Goal: Information Seeking & Learning: Learn about a topic

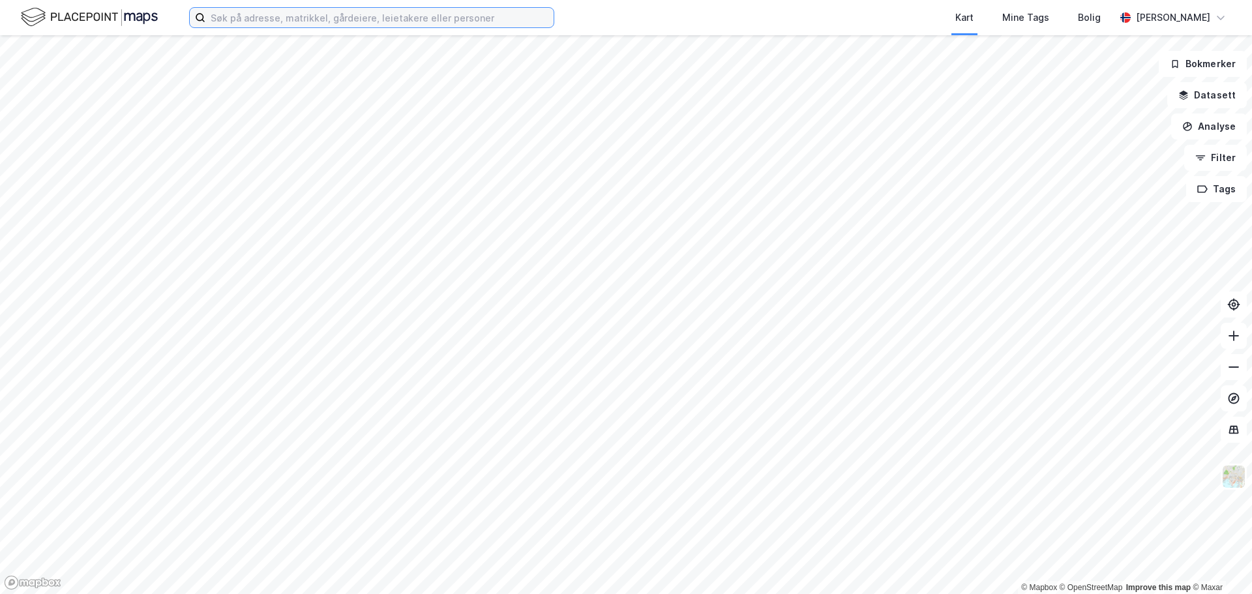
click at [309, 14] on input at bounding box center [379, 18] width 348 height 20
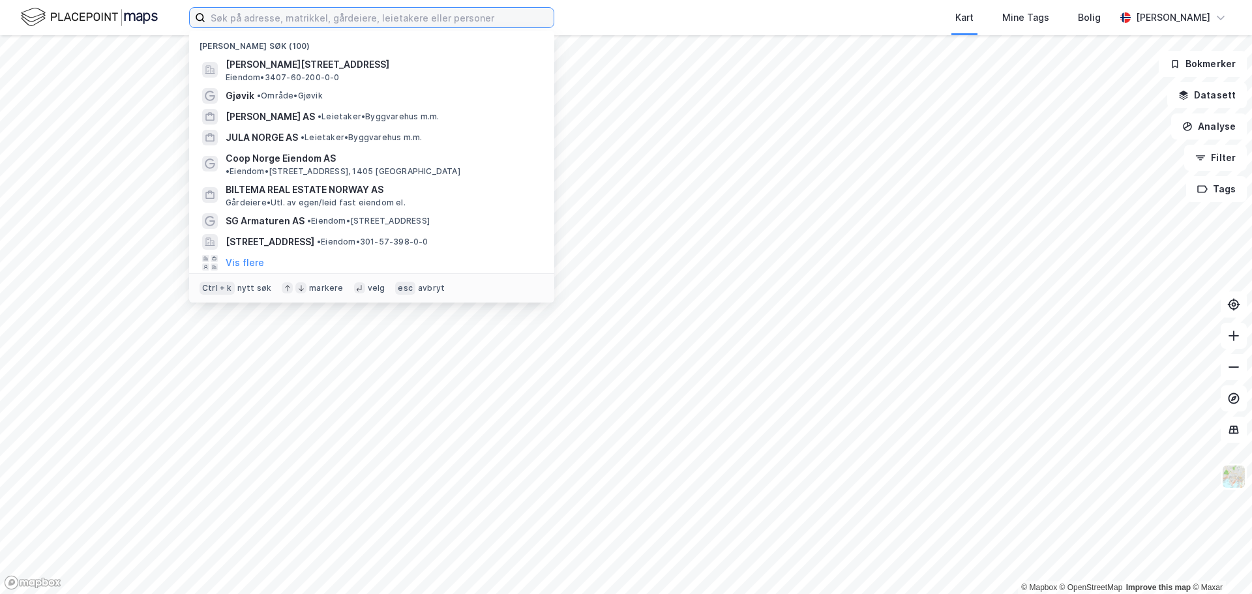
paste input "Nordre gate 2"
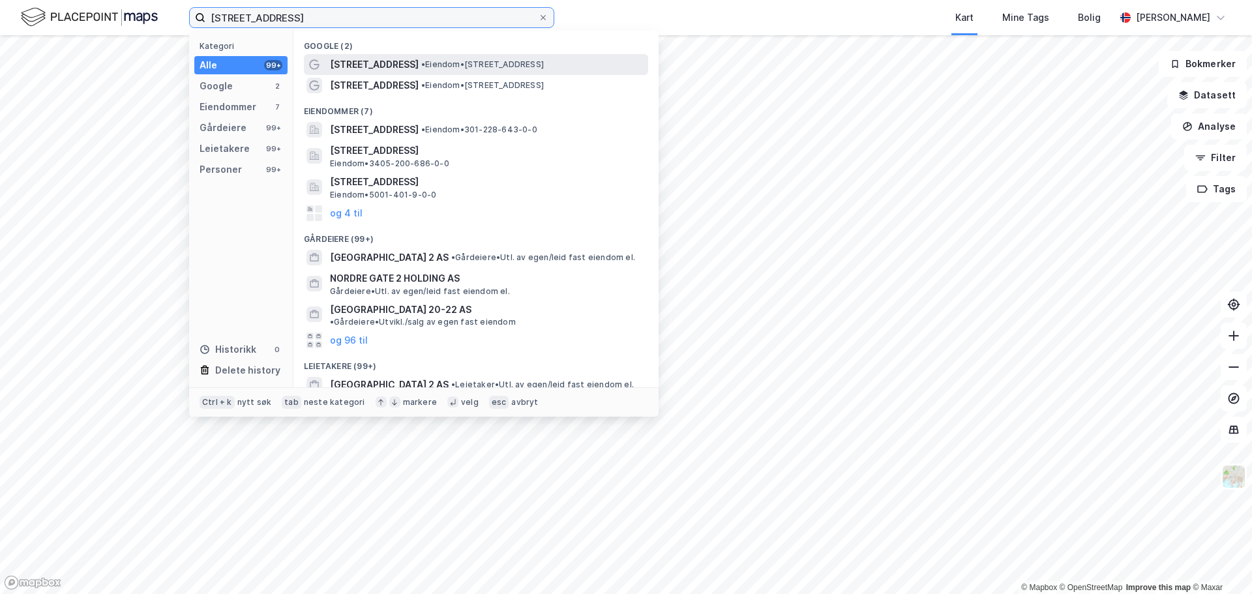
type input "Nordre gate 2"
click at [421, 62] on span "• Eiendom • Nordre gate 2, 7011 Trondheim" at bounding box center [482, 64] width 123 height 10
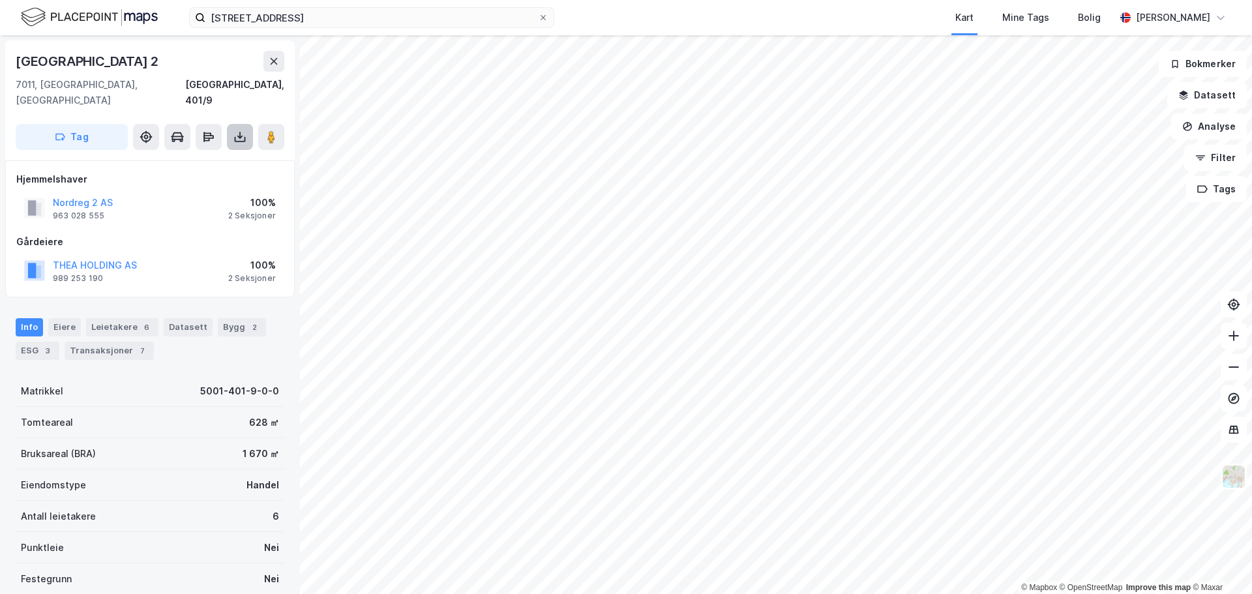
click at [246, 130] on icon at bounding box center [239, 136] width 13 height 13
click at [180, 158] on div "Last ned grunnbok" at bounding box center [176, 163] width 76 height 10
click at [59, 318] on div "Eiere" at bounding box center [64, 327] width 33 height 18
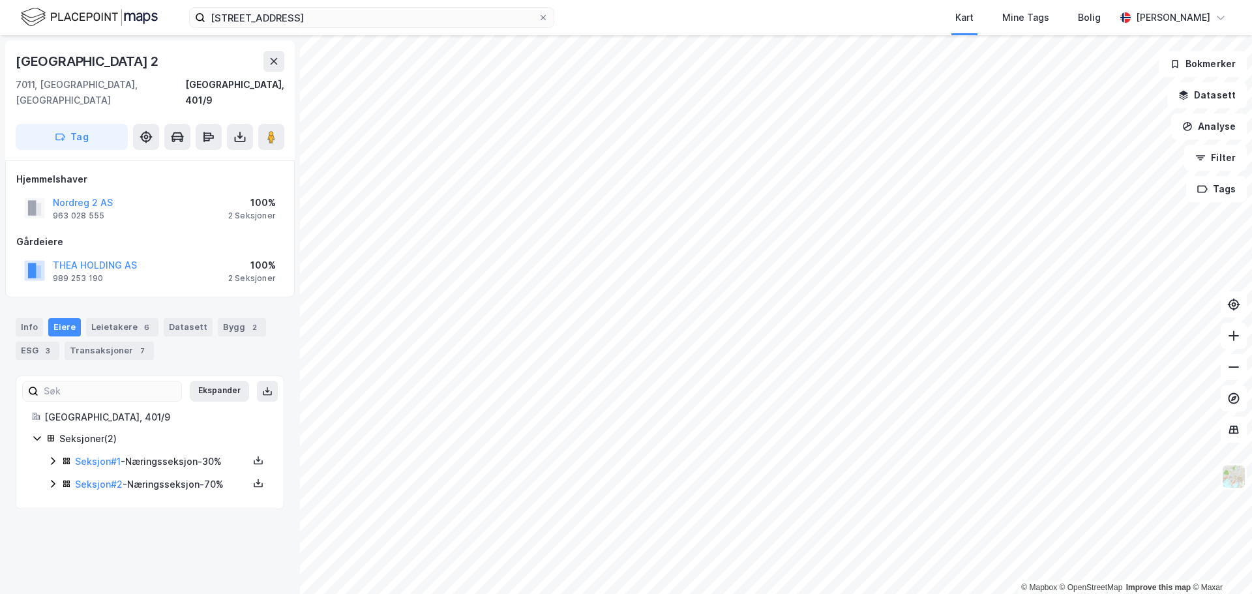
click at [55, 458] on icon at bounding box center [53, 462] width 4 height 8
click at [55, 546] on icon at bounding box center [53, 550] width 4 height 8
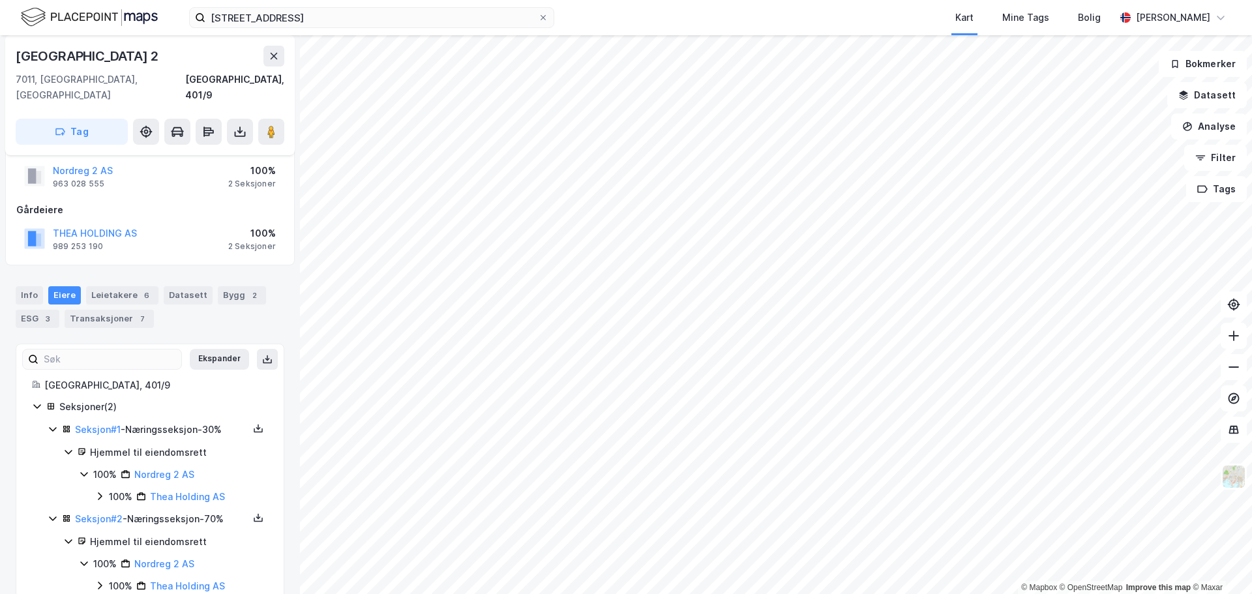
scroll to position [48, 0]
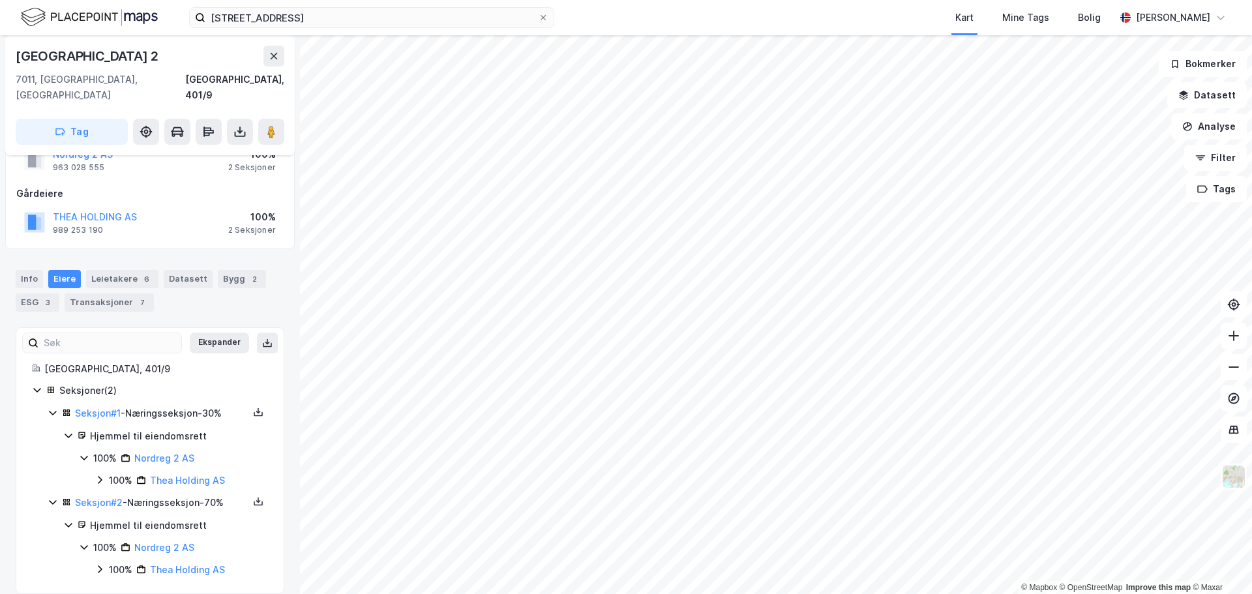
click at [101, 565] on icon at bounding box center [100, 569] width 4 height 8
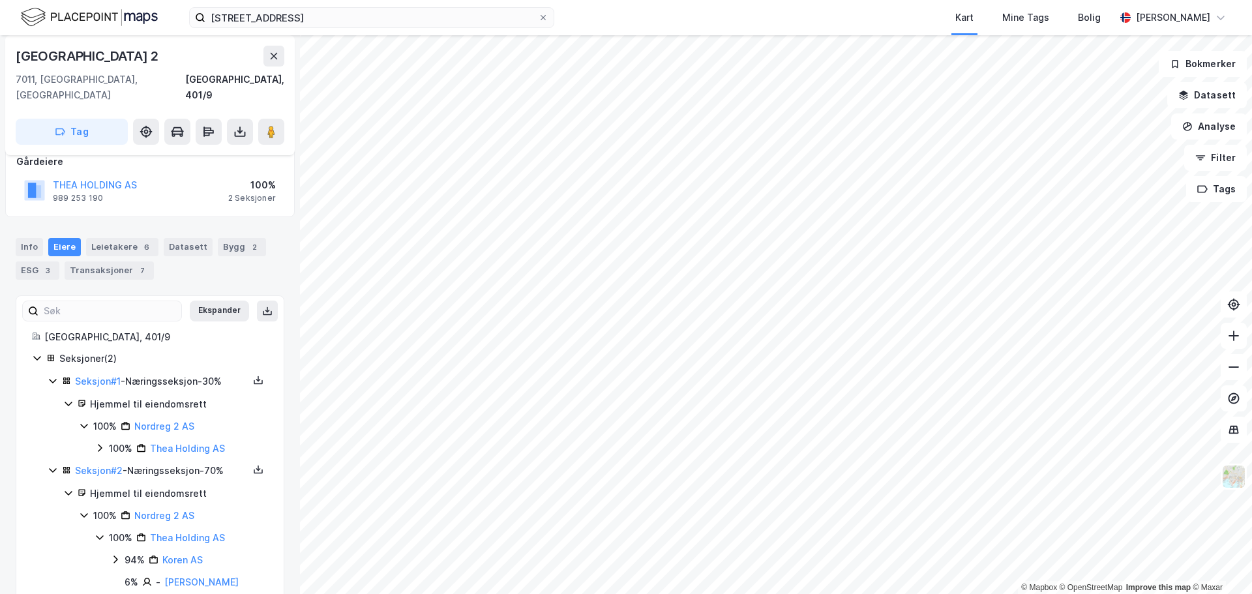
scroll to position [93, 0]
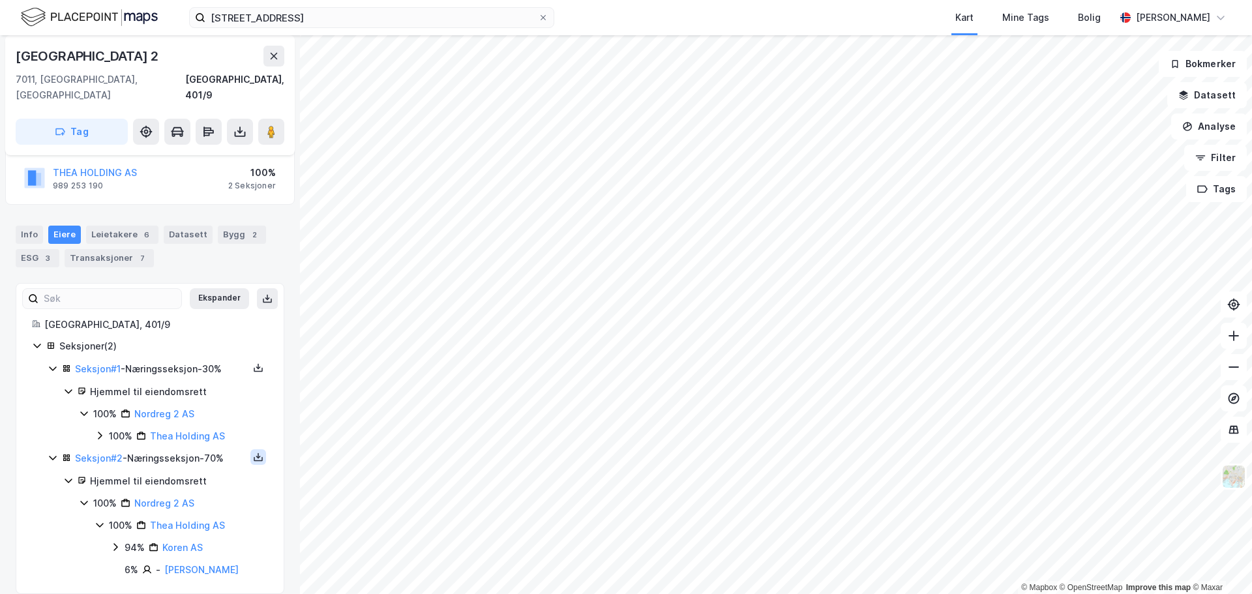
click at [257, 453] on icon at bounding box center [257, 456] width 1 height 6
click at [181, 410] on div "Grunnbok" at bounding box center [180, 418] width 44 height 16
click at [278, 53] on icon at bounding box center [274, 56] width 10 height 10
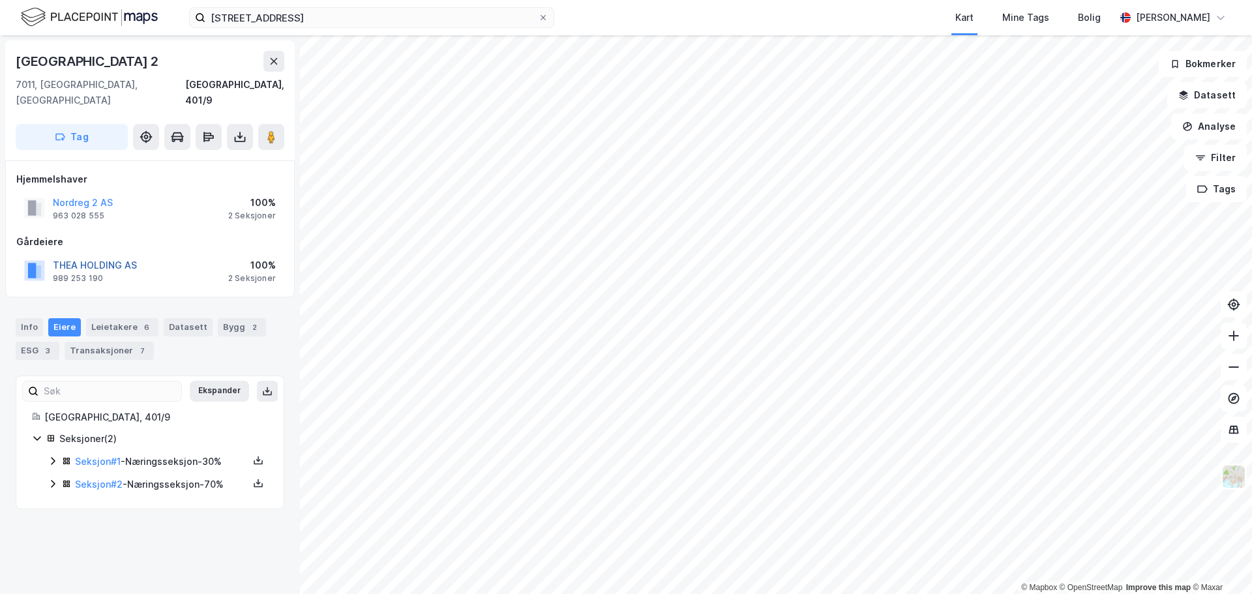
click at [0, 0] on button "THEA HOLDING AS" at bounding box center [0, 0] width 0 height 0
click at [0, 0] on button "Nordreg 2 AS" at bounding box center [0, 0] width 0 height 0
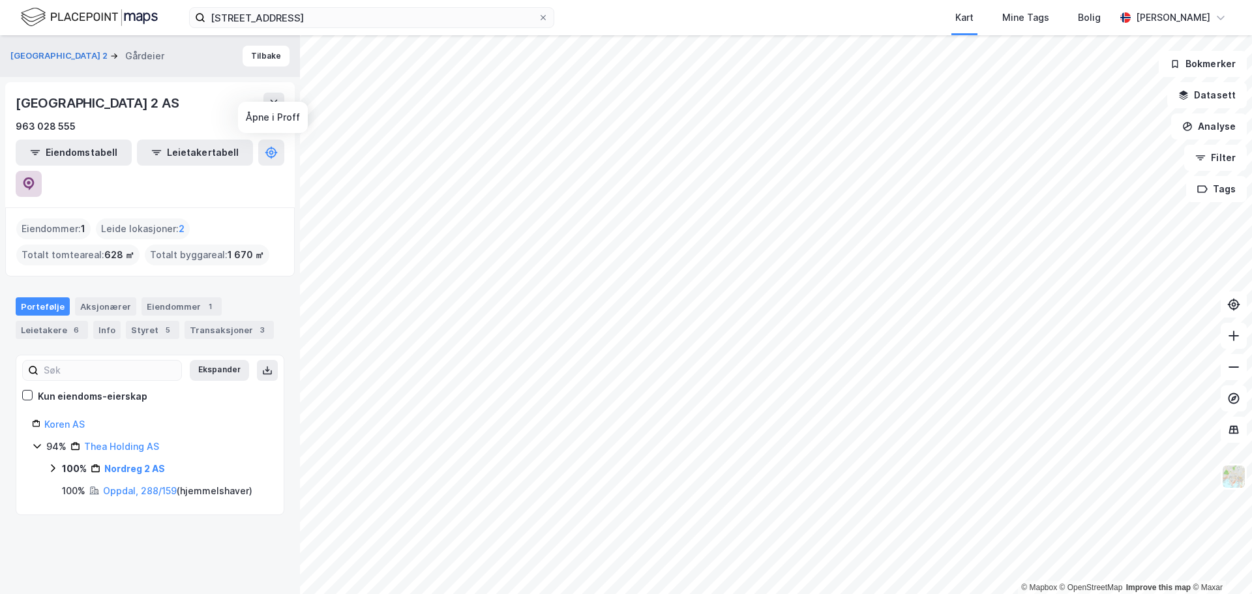
click at [35, 177] on icon at bounding box center [28, 183] width 11 height 13
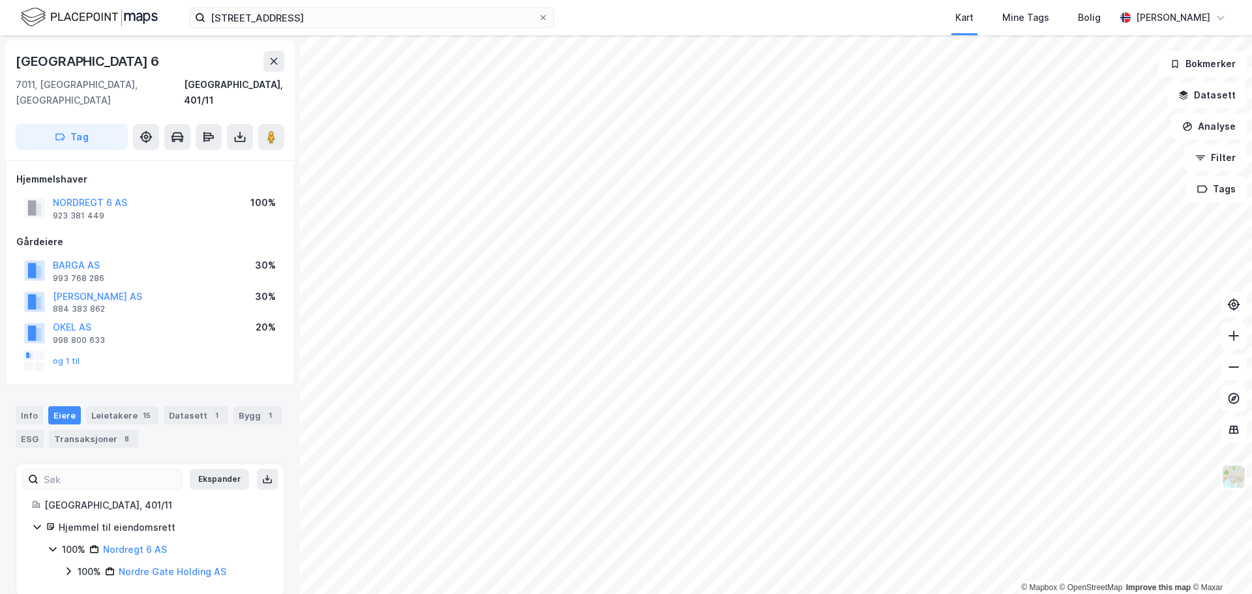
scroll to position [2, 0]
click at [0, 0] on button "og 1 til" at bounding box center [0, 0] width 0 height 0
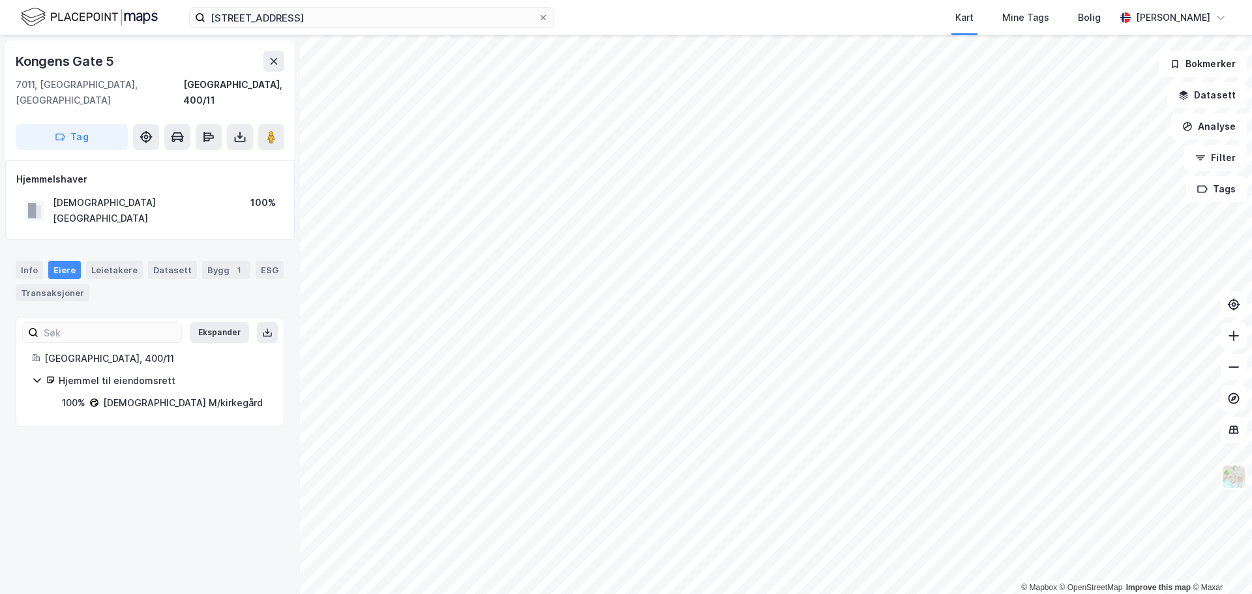
click at [138, 195] on div "[DEMOGRAPHIC_DATA][GEOGRAPHIC_DATA]" at bounding box center [152, 210] width 198 height 31
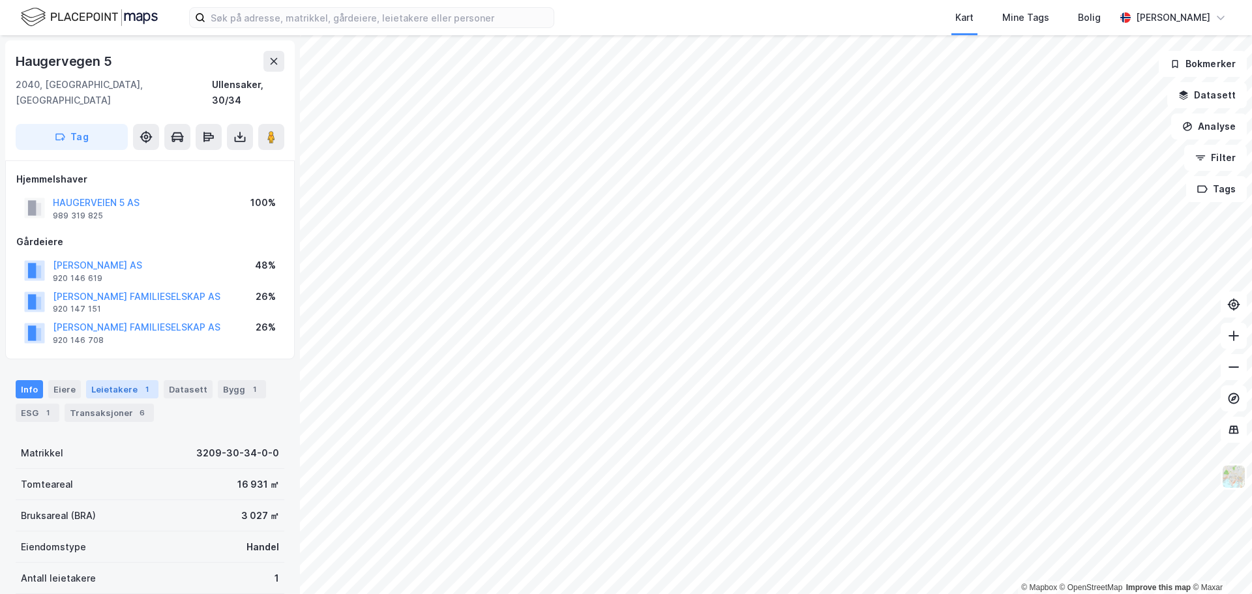
click at [117, 380] on div "Leietakere 1" at bounding box center [122, 389] width 72 height 18
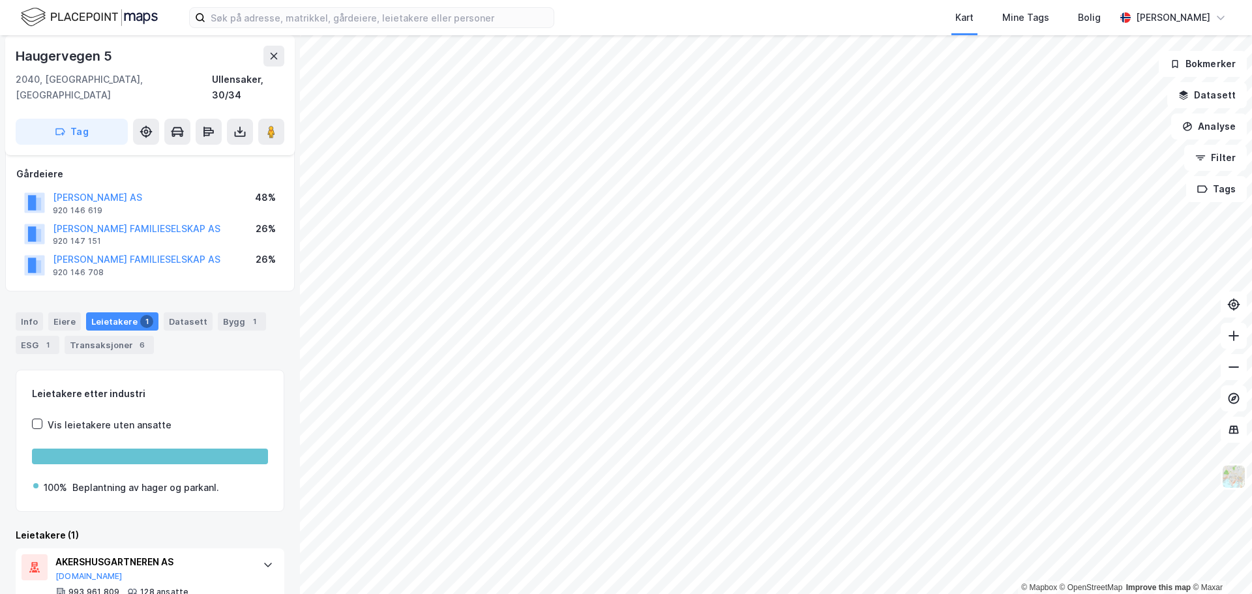
scroll to position [93, 0]
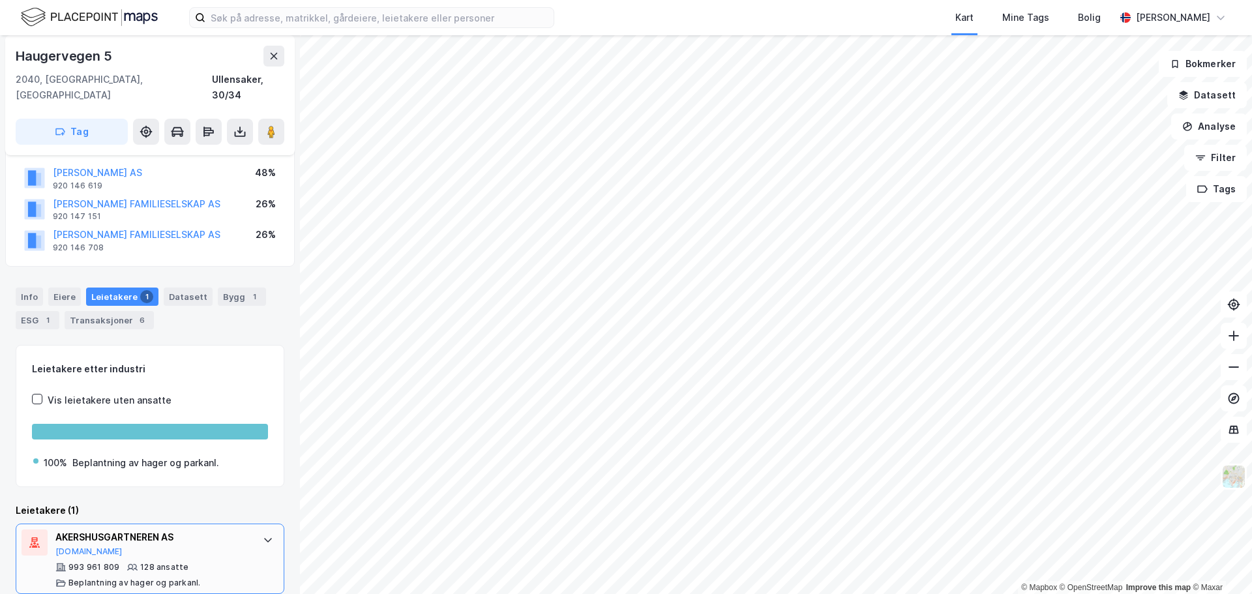
click at [263, 535] on icon at bounding box center [268, 540] width 10 height 10
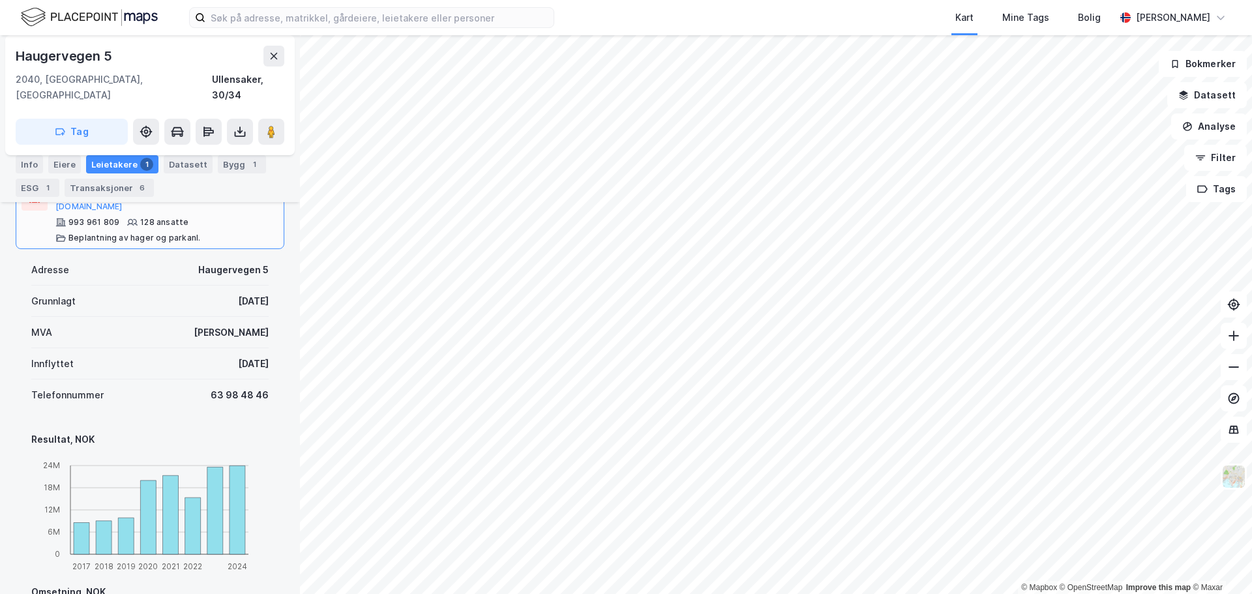
scroll to position [419, 0]
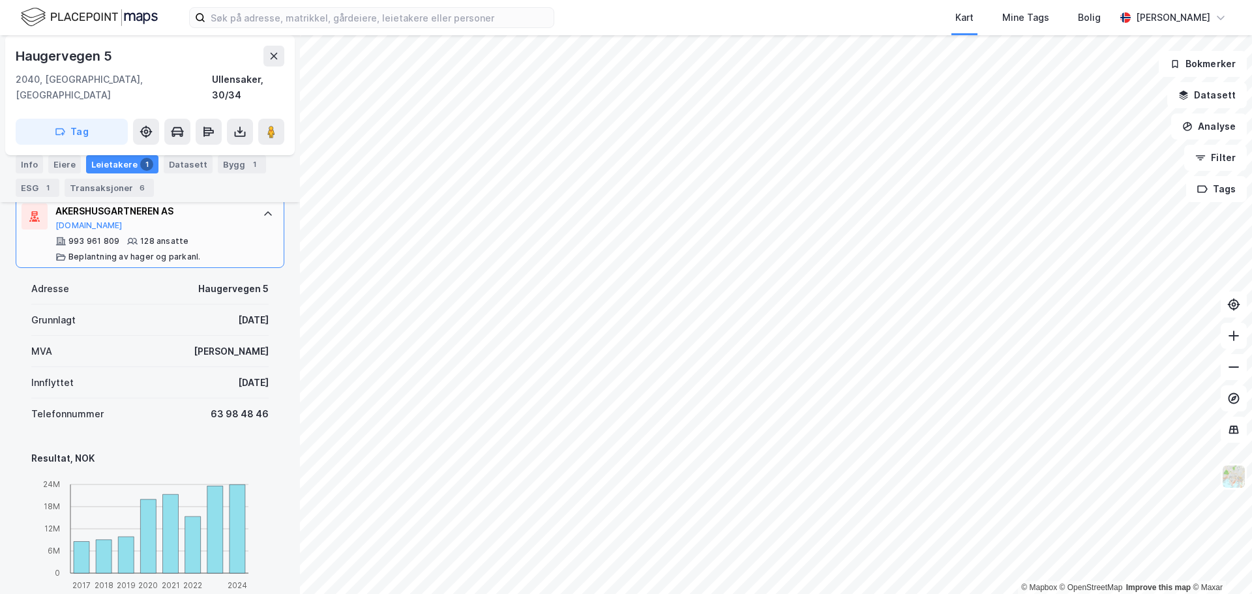
drag, startPoint x: 259, startPoint y: 368, endPoint x: 199, endPoint y: 365, distance: 60.0
click at [199, 365] on div "Adresse Haugervegen 5 Grunnlagt 1. mars 2009 MVA Ja Innflyttet 8. juli 2025 Tel…" at bounding box center [150, 539] width 269 height 543
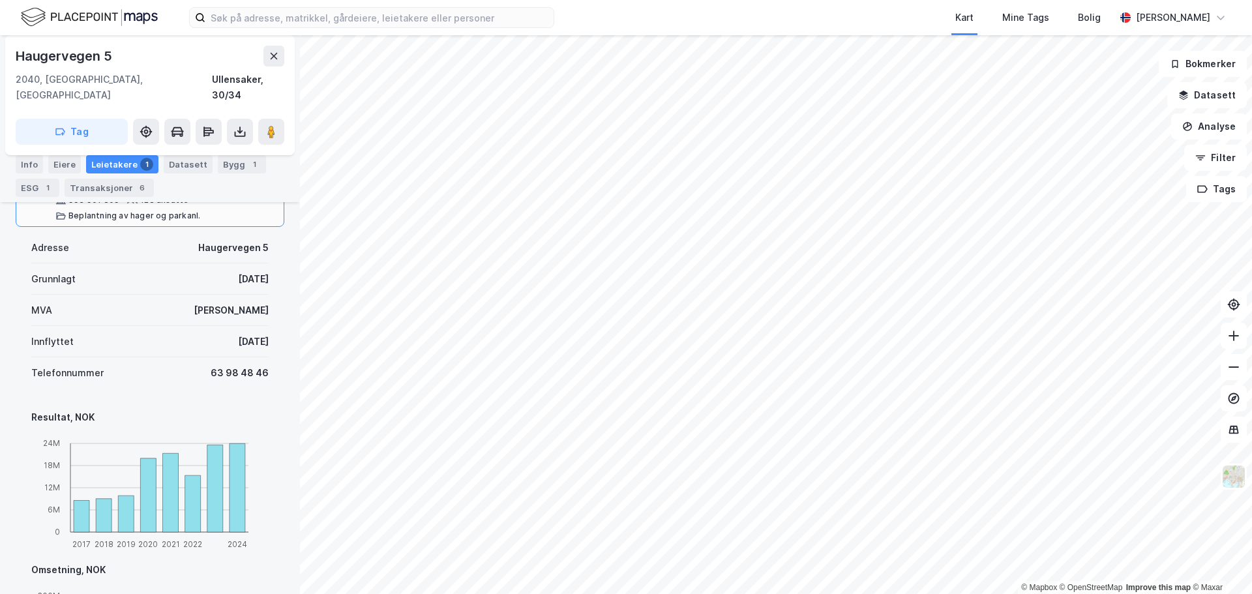
scroll to position [484, 0]
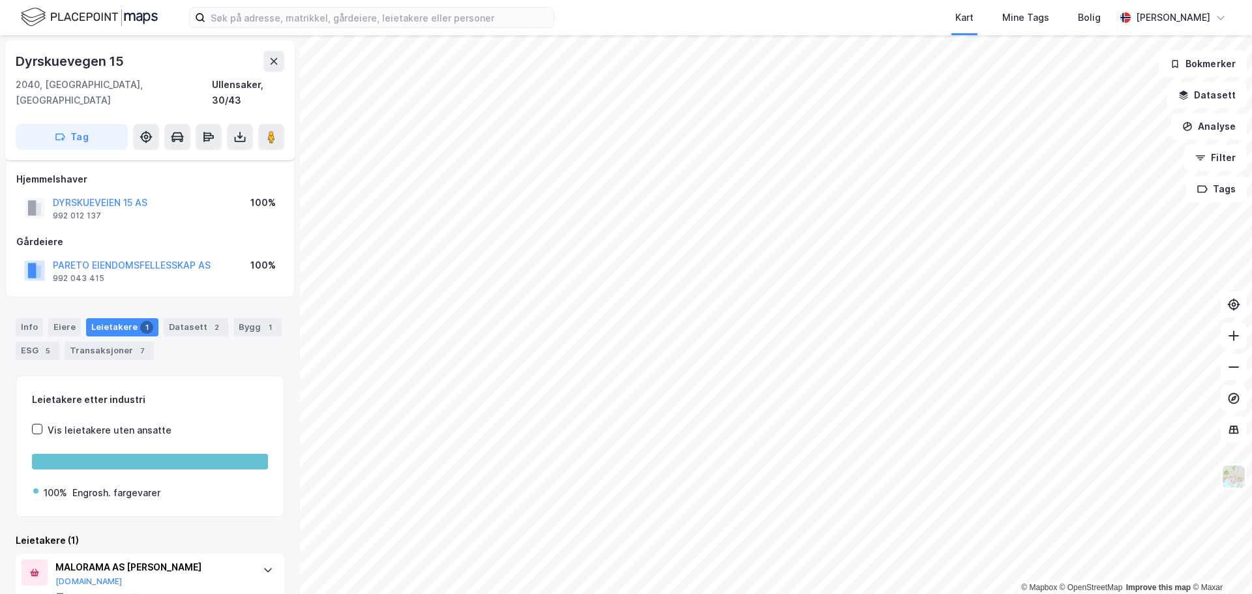
scroll to position [30, 0]
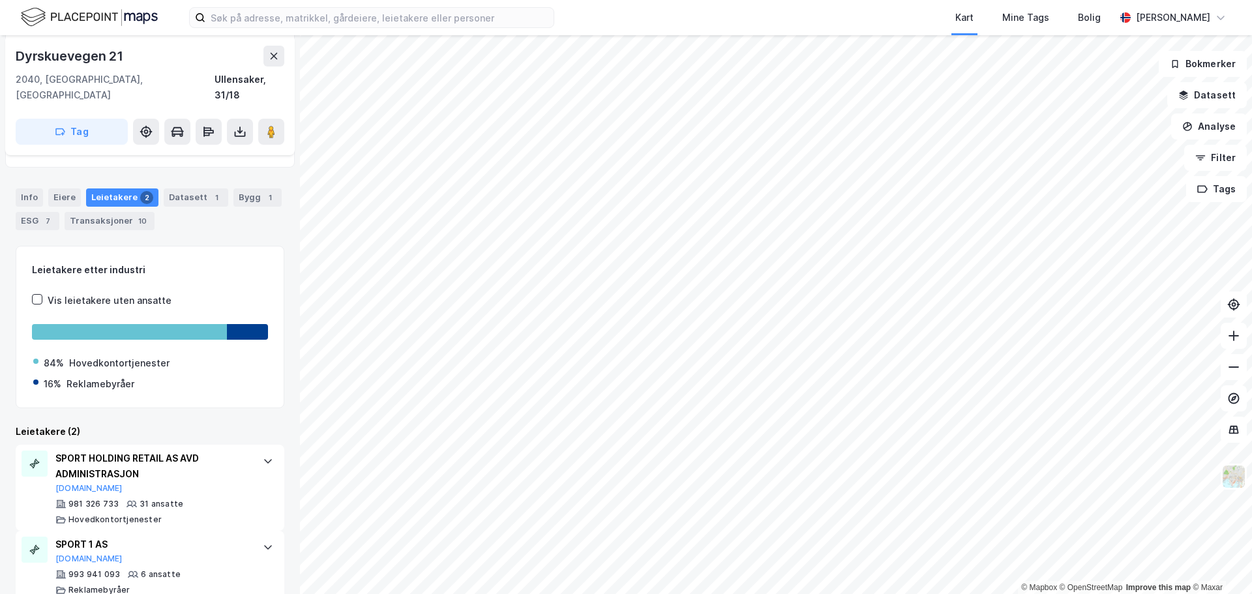
scroll to position [137, 0]
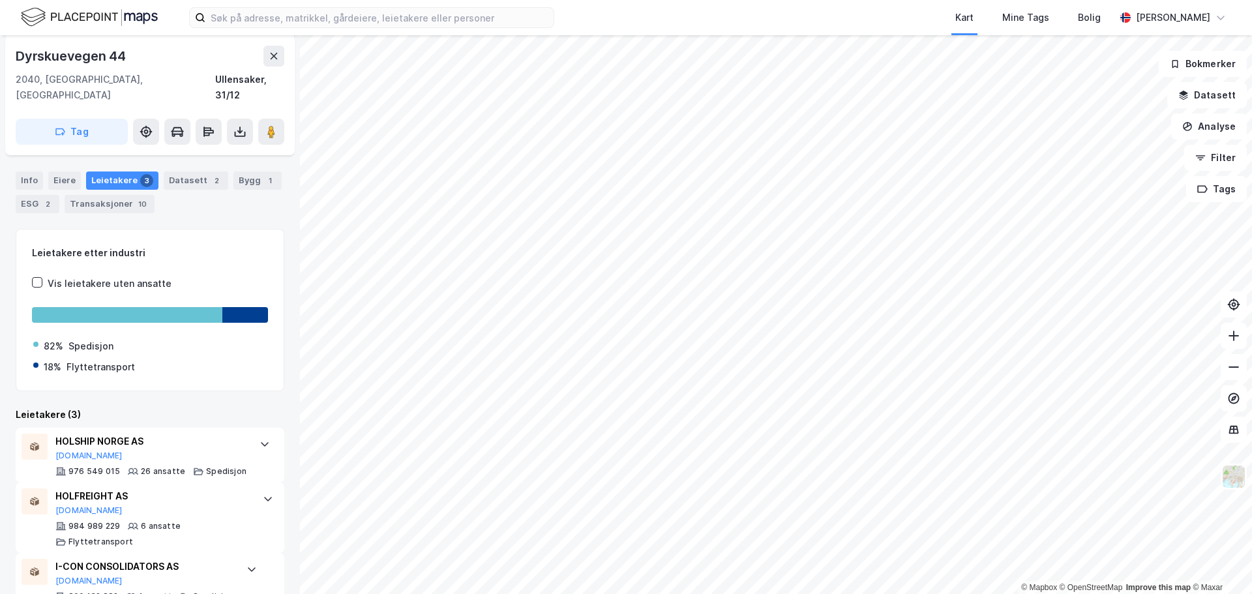
scroll to position [160, 0]
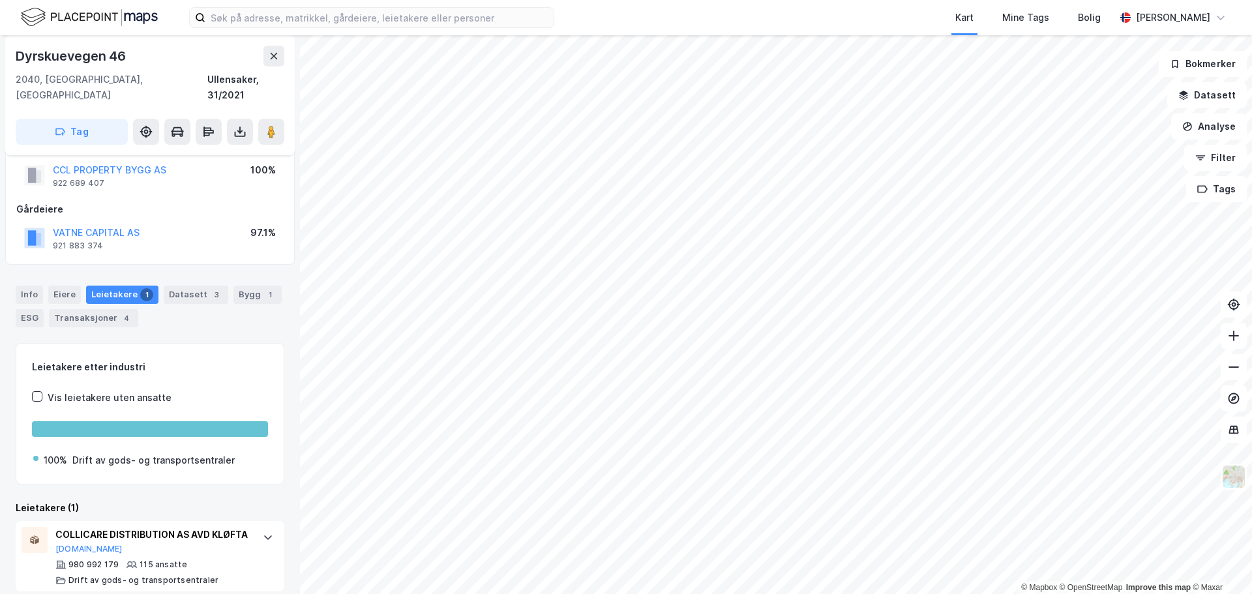
scroll to position [46, 0]
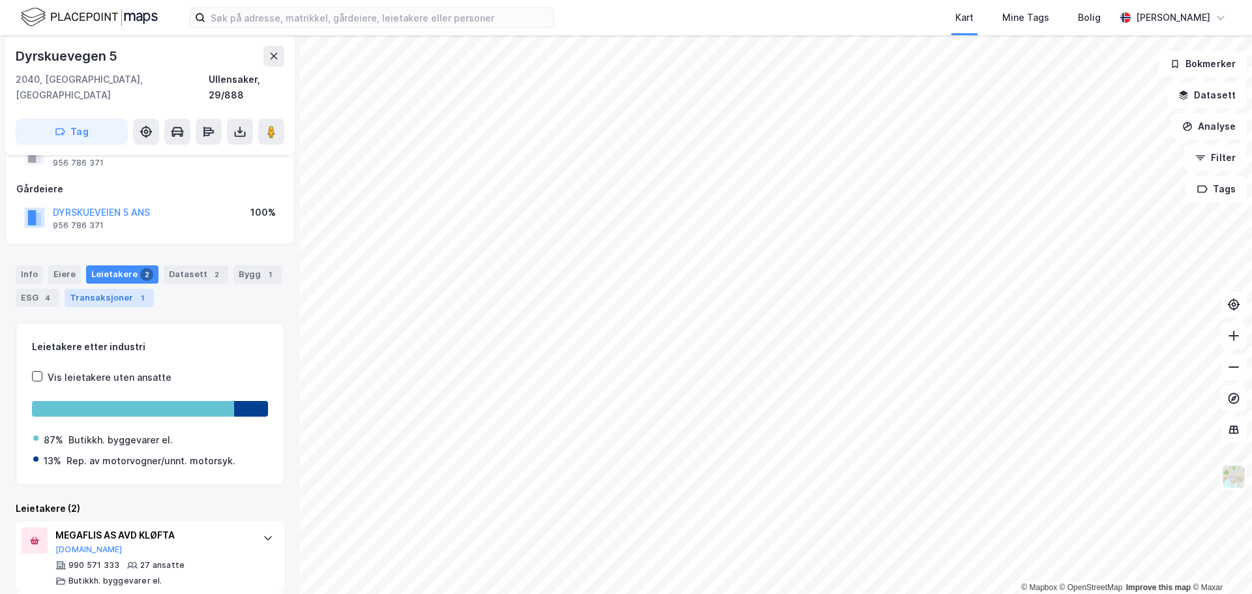
scroll to position [121, 0]
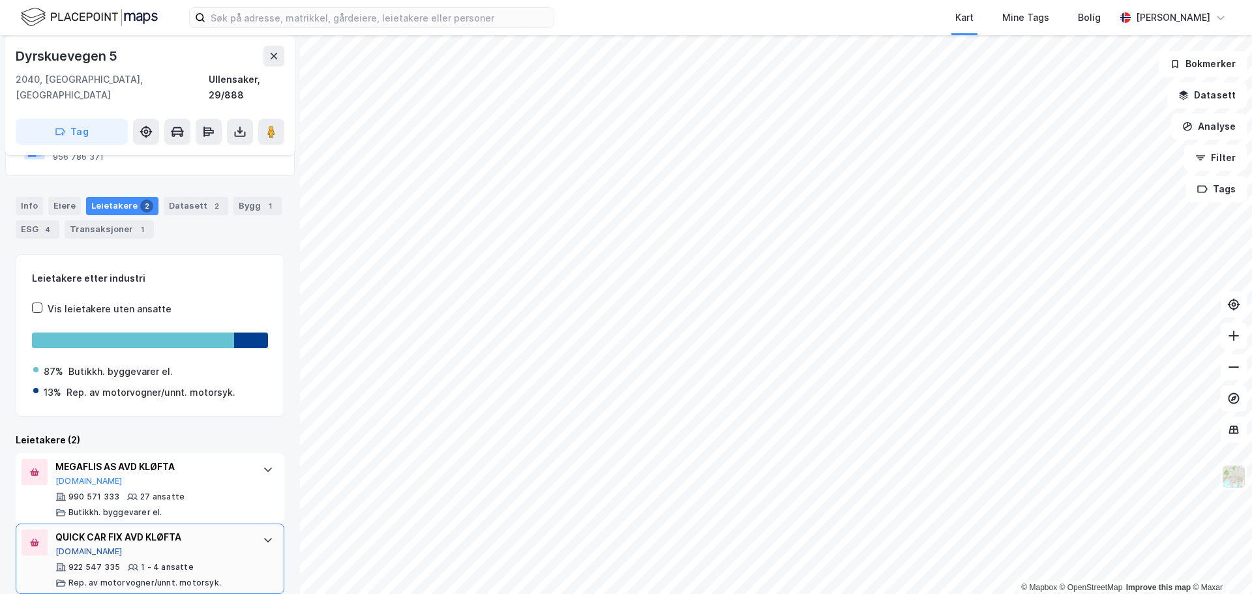
click at [74, 546] on button "Brreg.no" at bounding box center [88, 551] width 67 height 10
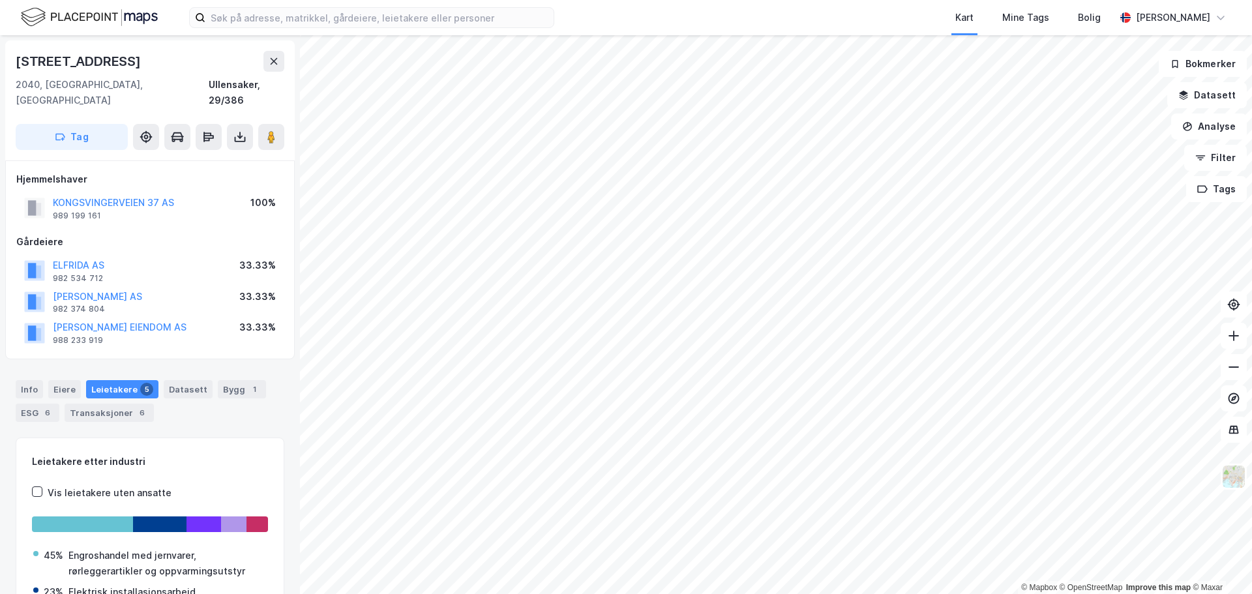
scroll to position [2, 0]
click at [0, 0] on button "LASSE DAMSUND EIENDOM AS" at bounding box center [0, 0] width 0 height 0
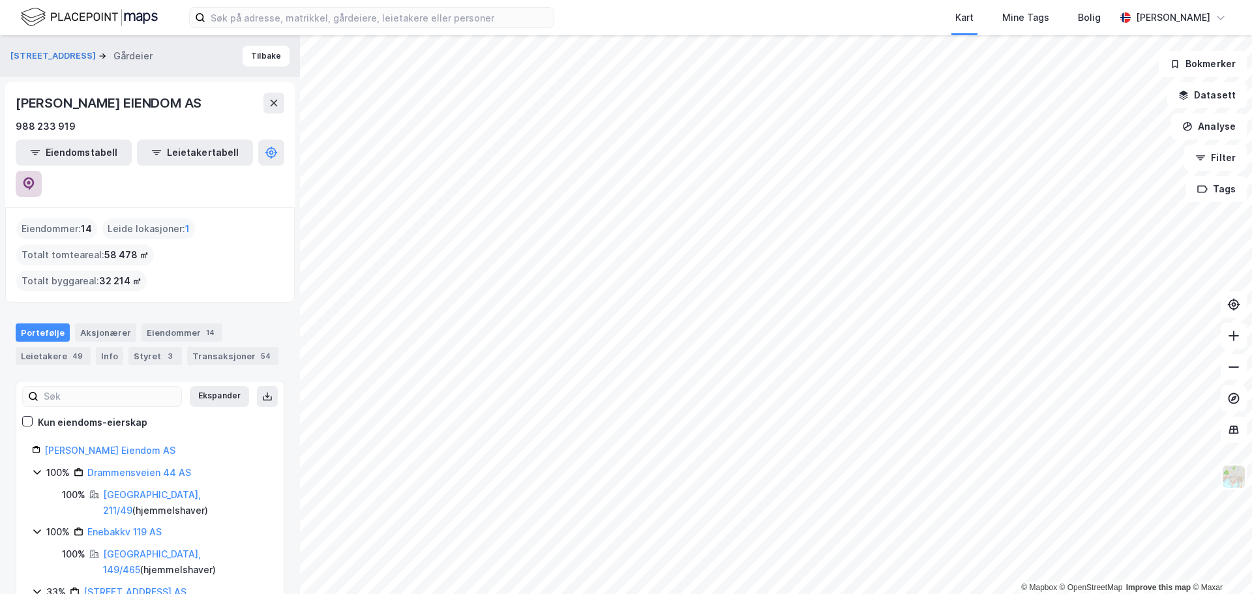
click at [31, 181] on icon at bounding box center [29, 183] width 4 height 4
click at [383, 24] on input at bounding box center [379, 18] width 348 height 20
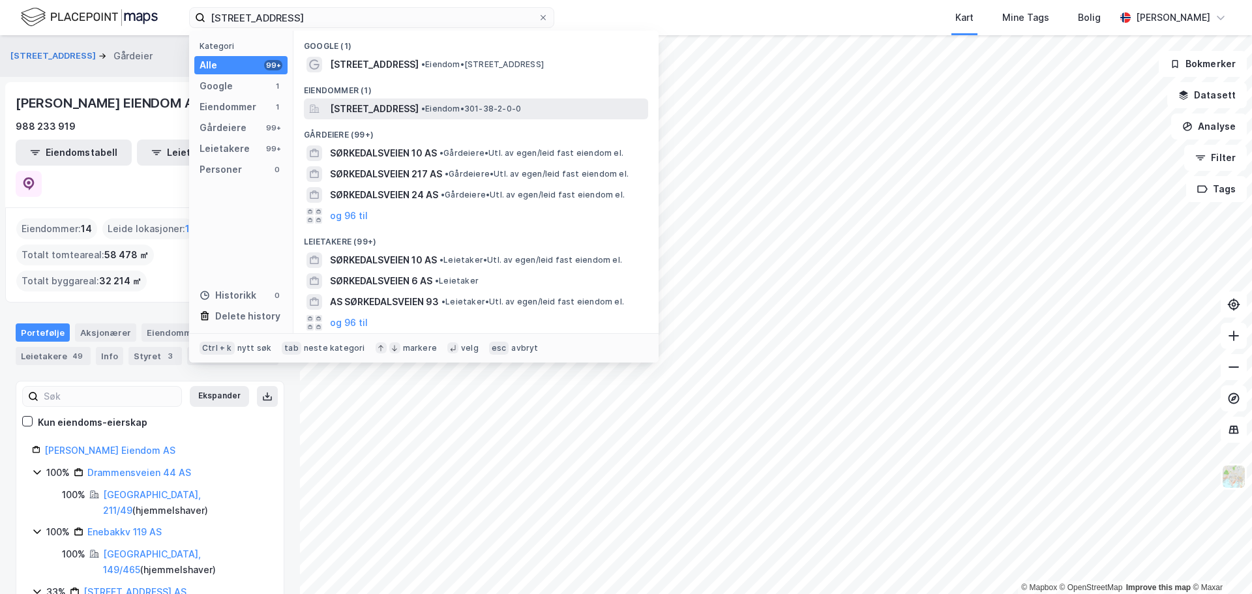
click at [419, 104] on span "Sørkedalsveien 10, 0369, OSLO, OSLO" at bounding box center [374, 109] width 89 height 16
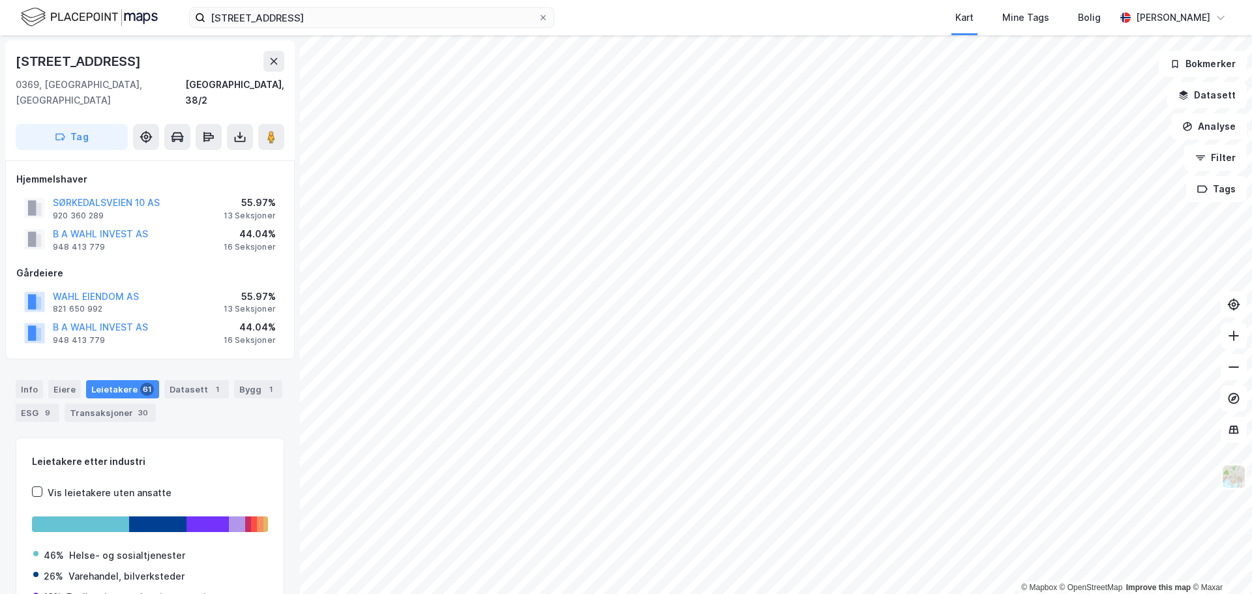
scroll to position [2, 0]
click at [65, 378] on div "Eiere" at bounding box center [64, 387] width 33 height 18
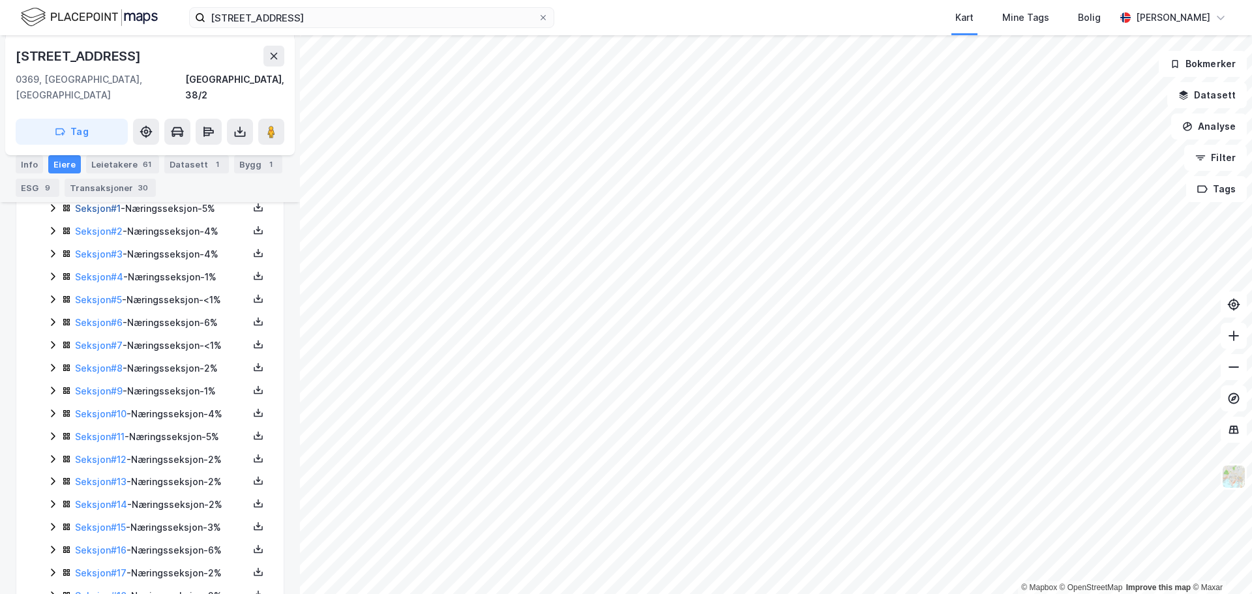
scroll to position [261, 0]
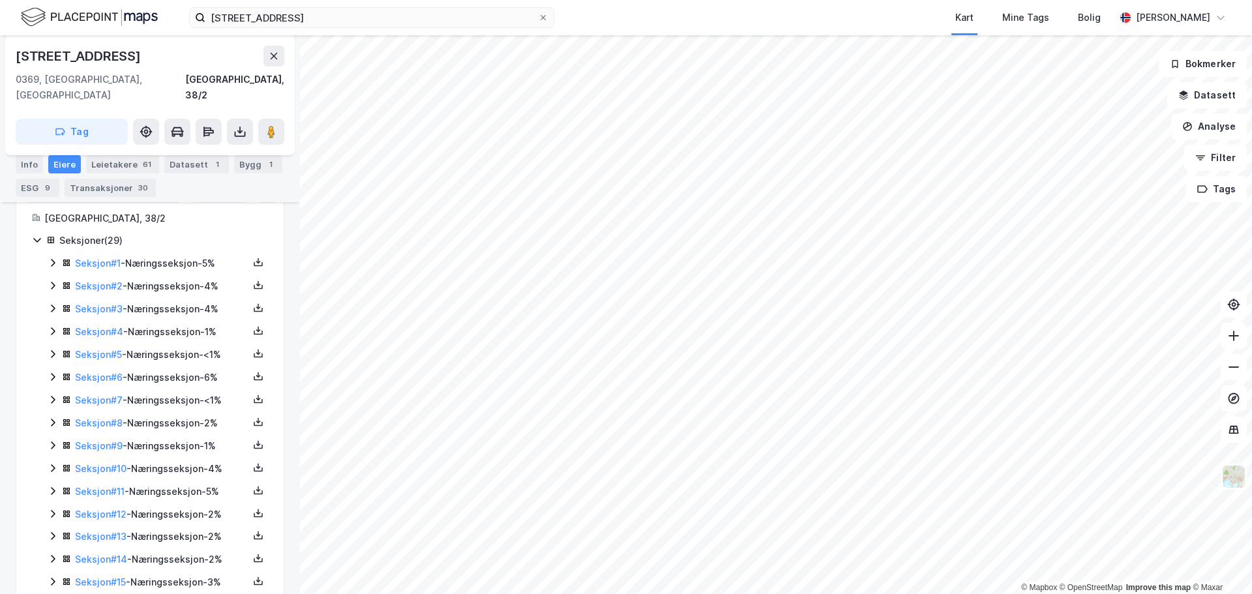
click at [55, 257] on icon at bounding box center [53, 262] width 10 height 10
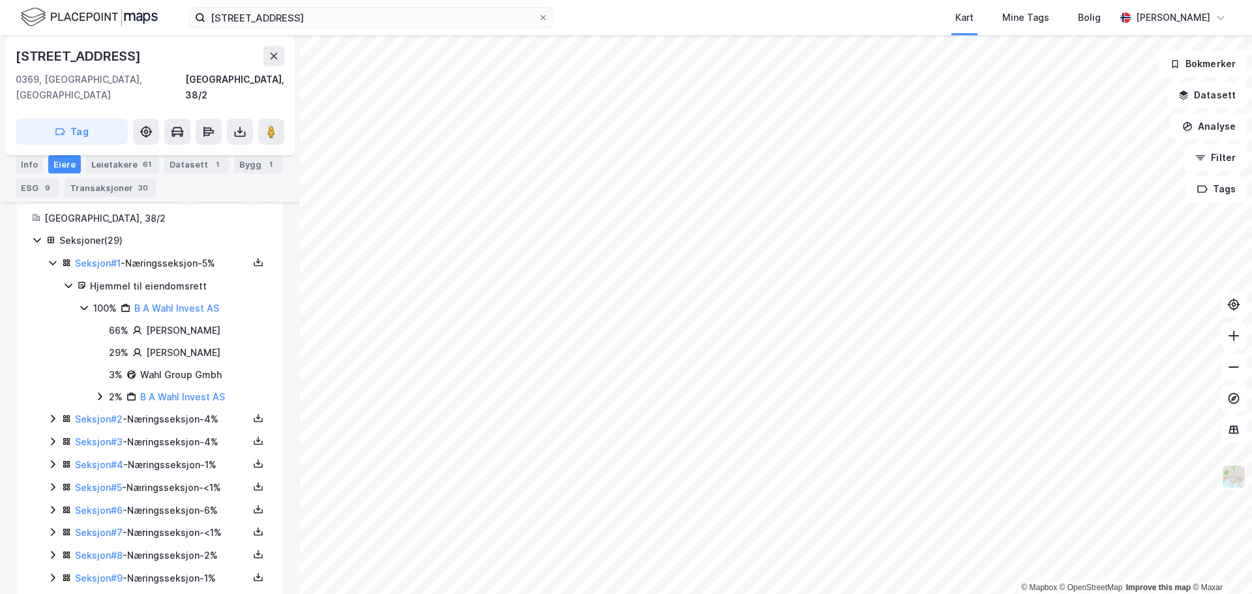
click at [52, 257] on icon at bounding box center [53, 262] width 10 height 10
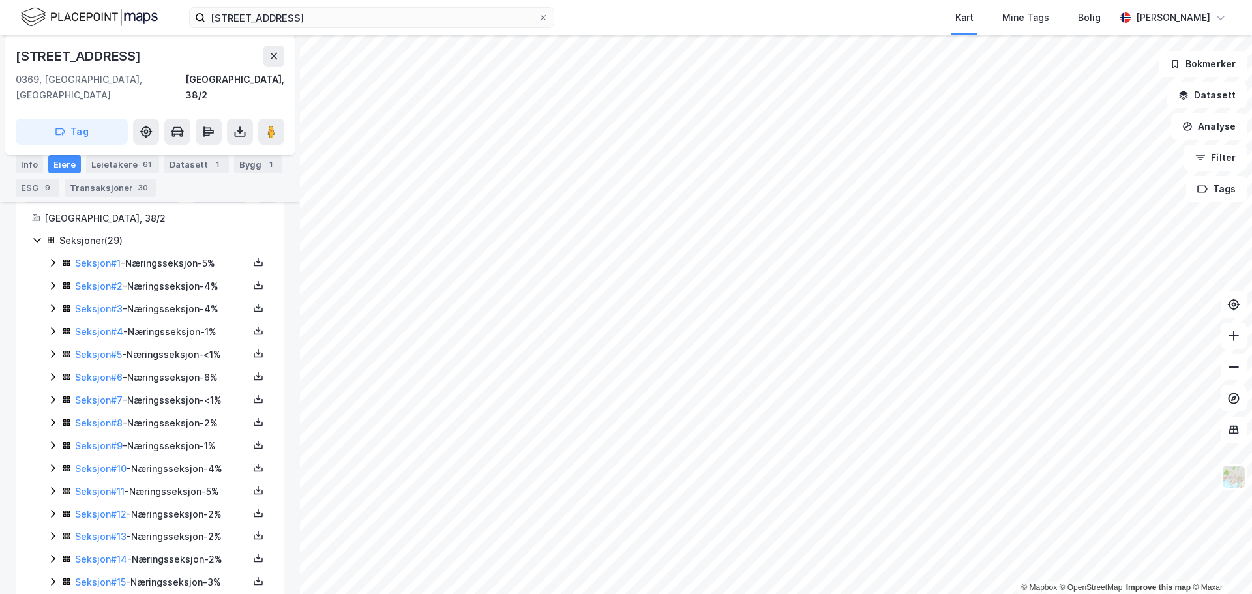
click at [53, 282] on icon at bounding box center [53, 286] width 4 height 8
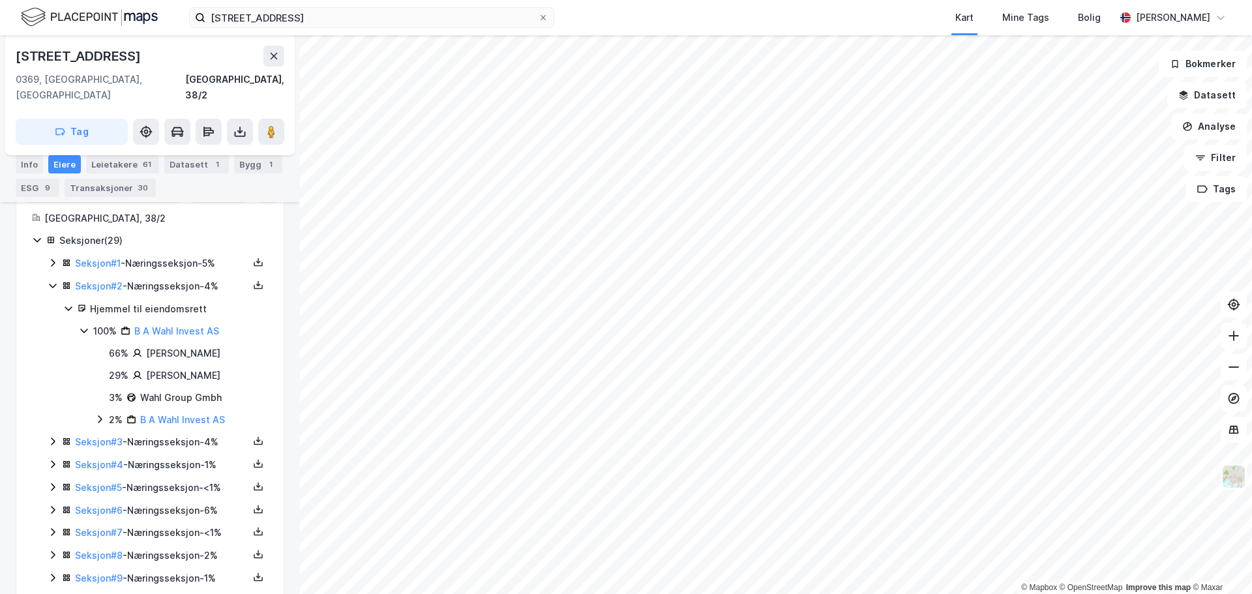
click at [53, 280] on icon at bounding box center [53, 285] width 10 height 10
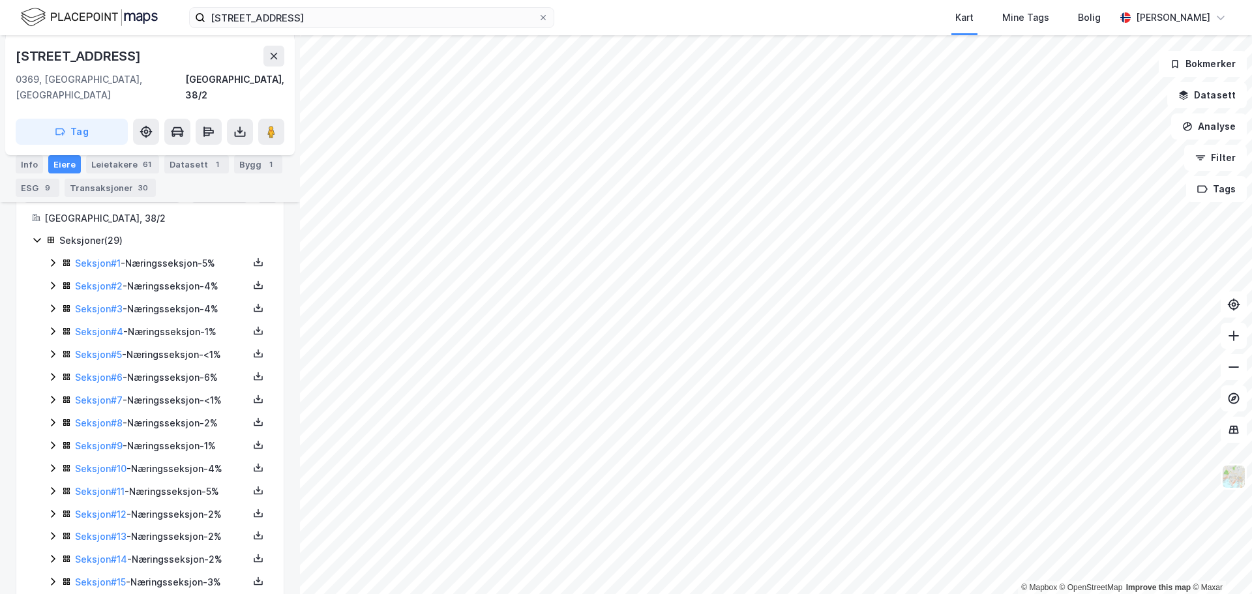
click at [50, 280] on icon at bounding box center [53, 285] width 10 height 10
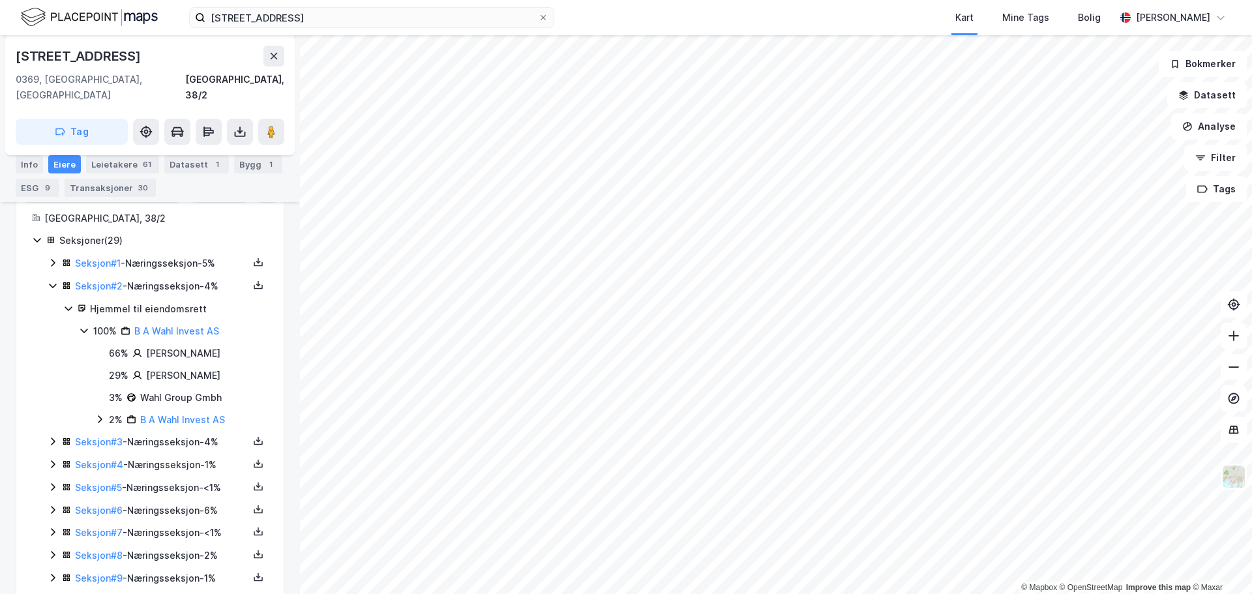
click at [51, 284] on icon at bounding box center [52, 286] width 7 height 5
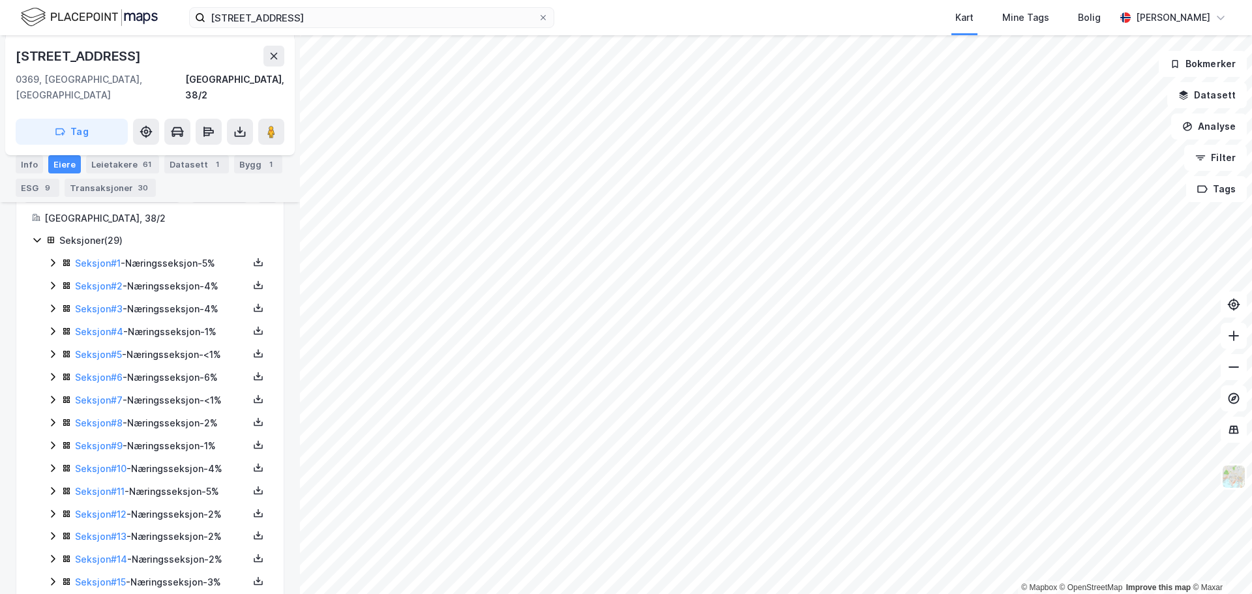
click at [50, 303] on icon at bounding box center [53, 308] width 10 height 10
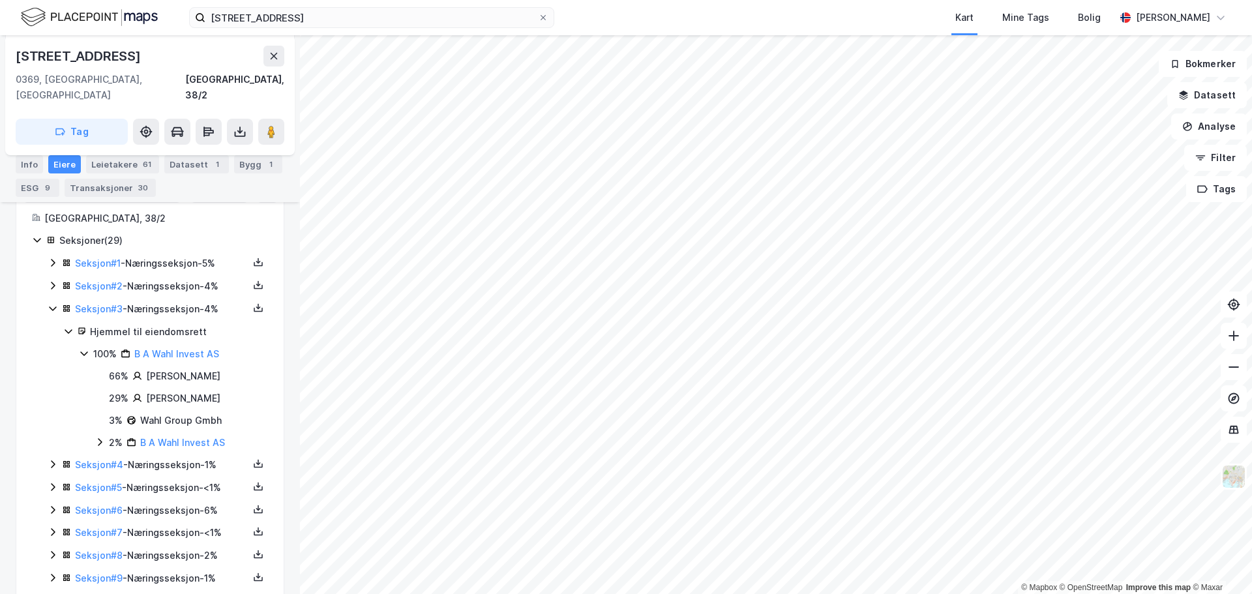
click at [51, 303] on icon at bounding box center [53, 308] width 10 height 10
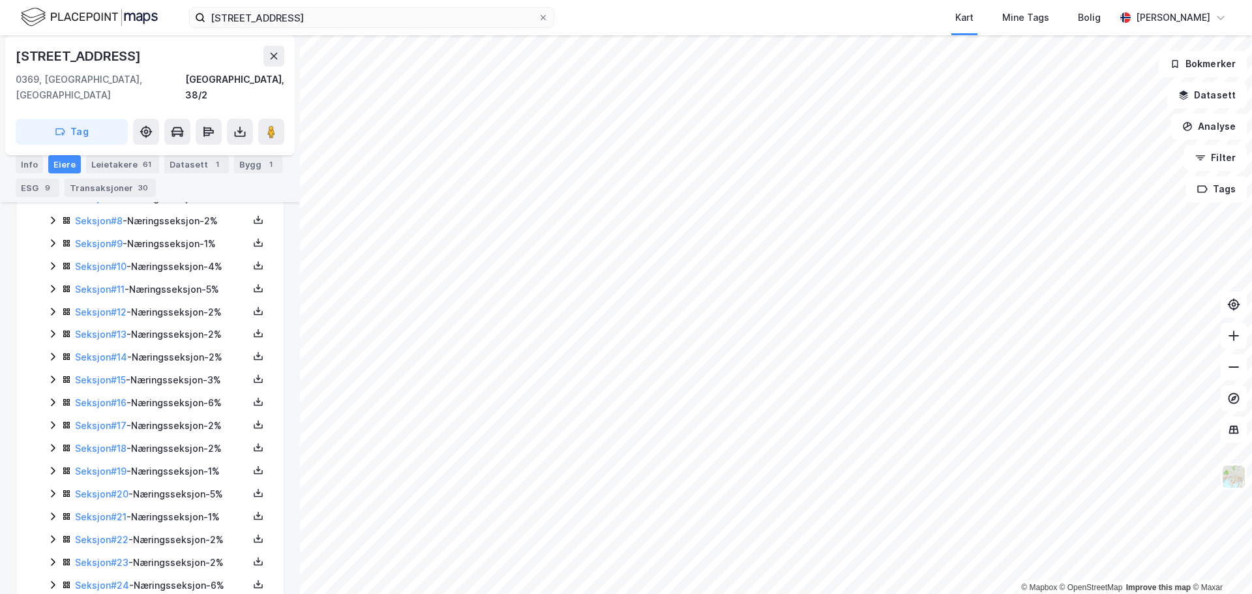
scroll to position [593, 0]
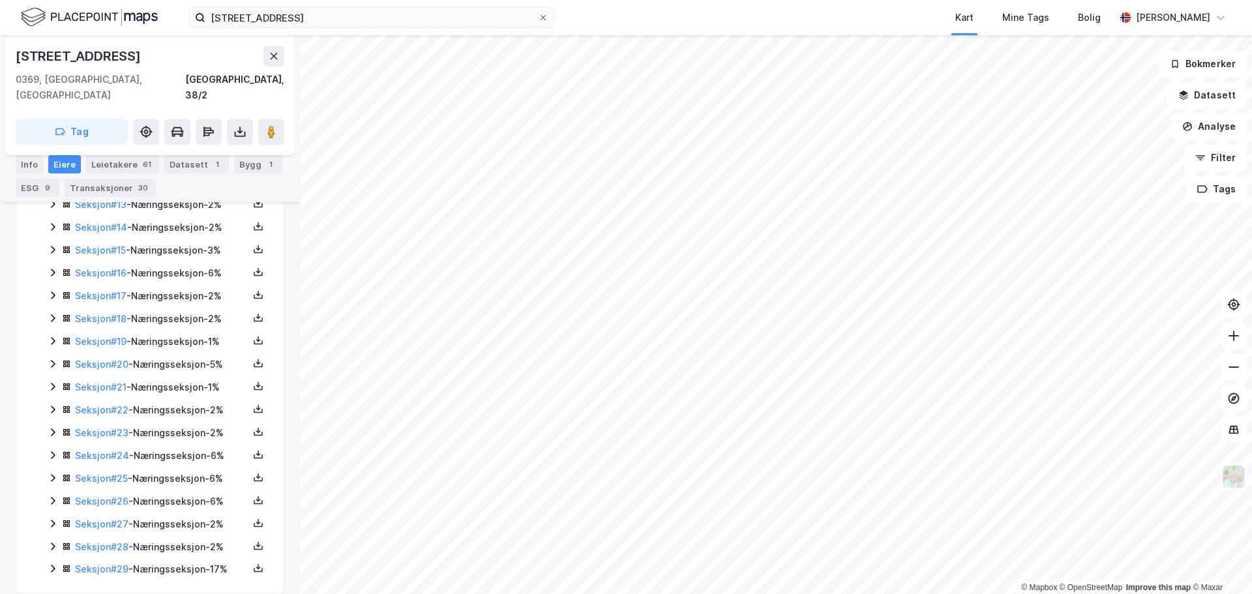
click at [57, 563] on icon at bounding box center [53, 568] width 10 height 10
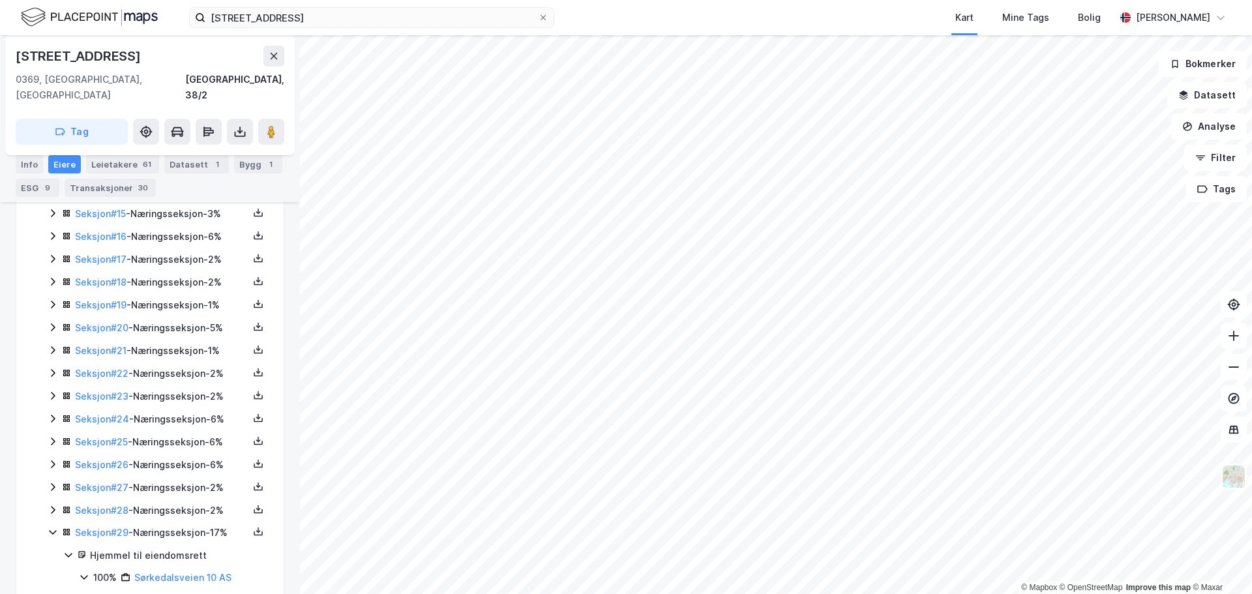
scroll to position [659, 0]
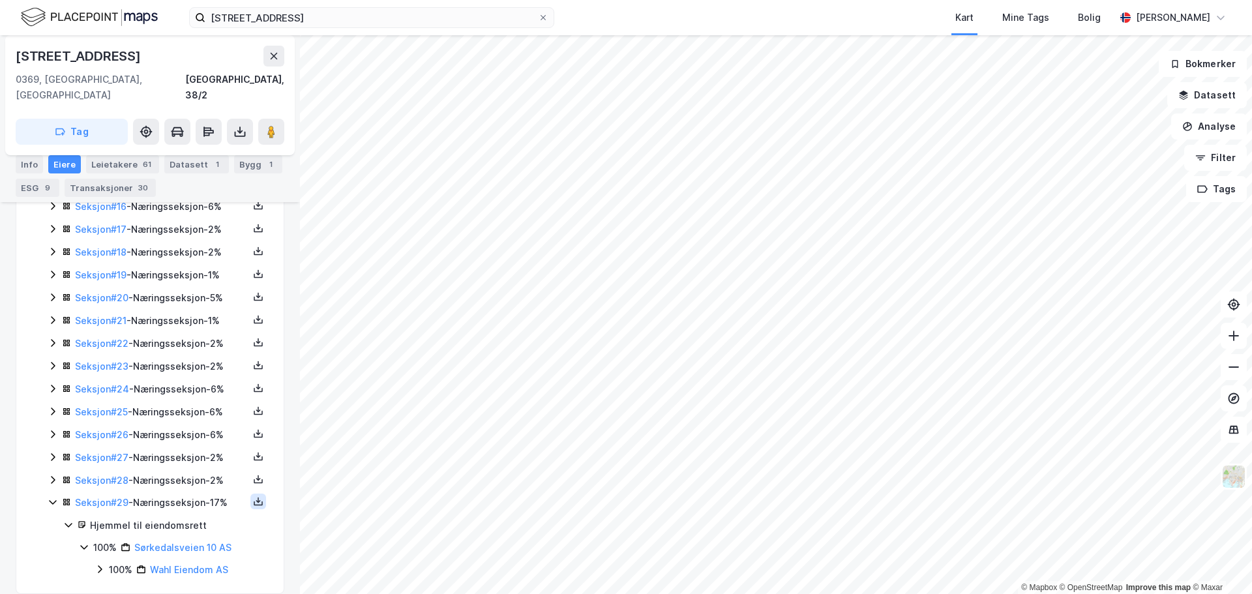
click at [256, 501] on icon at bounding box center [258, 502] width 5 height 3
click at [174, 455] on div "Grunnbok" at bounding box center [180, 463] width 44 height 16
click at [308, 16] on input "sørkedalsveien 10" at bounding box center [371, 18] width 332 height 20
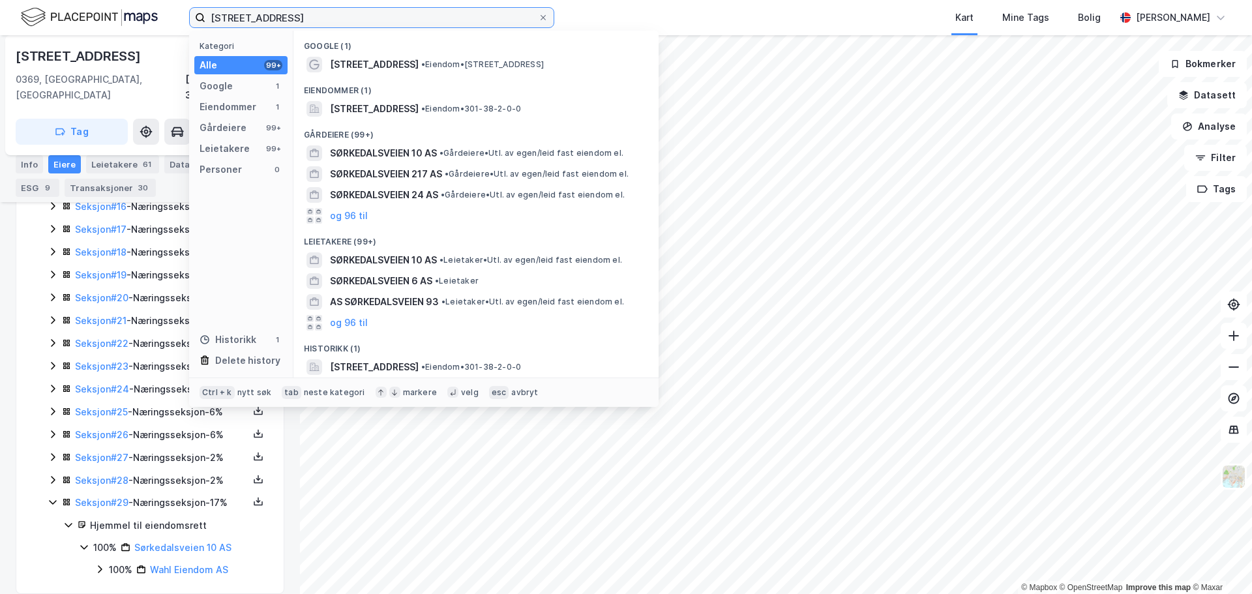
click at [308, 16] on input "sørkedalsveien 10" at bounding box center [371, 18] width 332 height 20
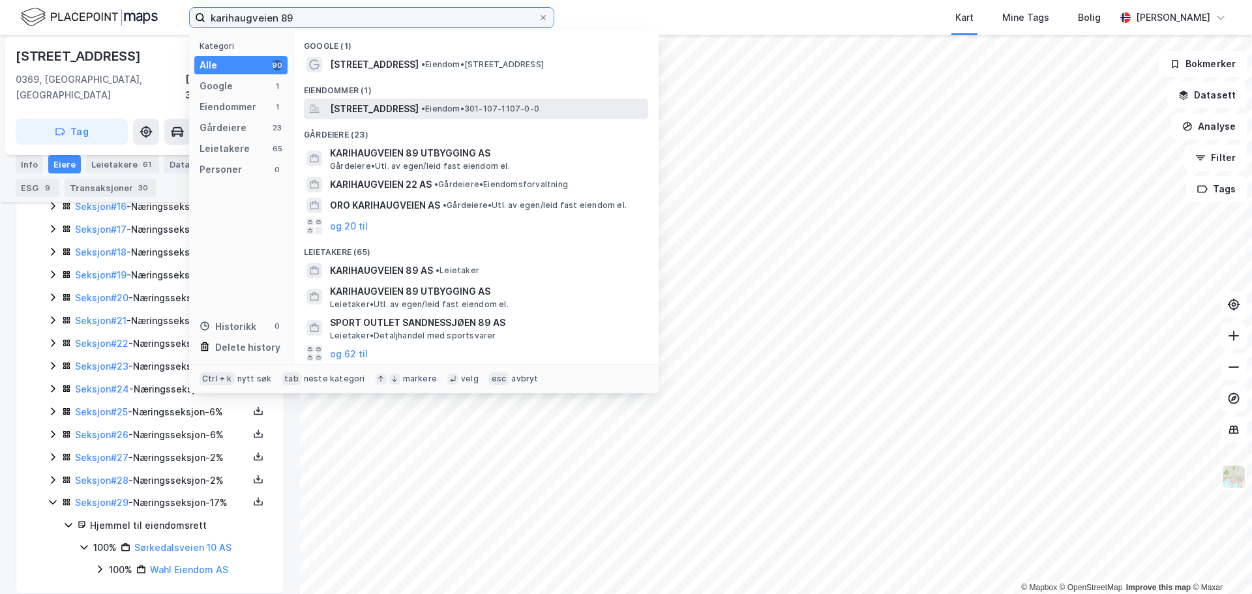
type input "karihaugveien 89"
click at [419, 107] on span "Karihaugveien 89, 1086, OSLO, OSLO" at bounding box center [374, 109] width 89 height 16
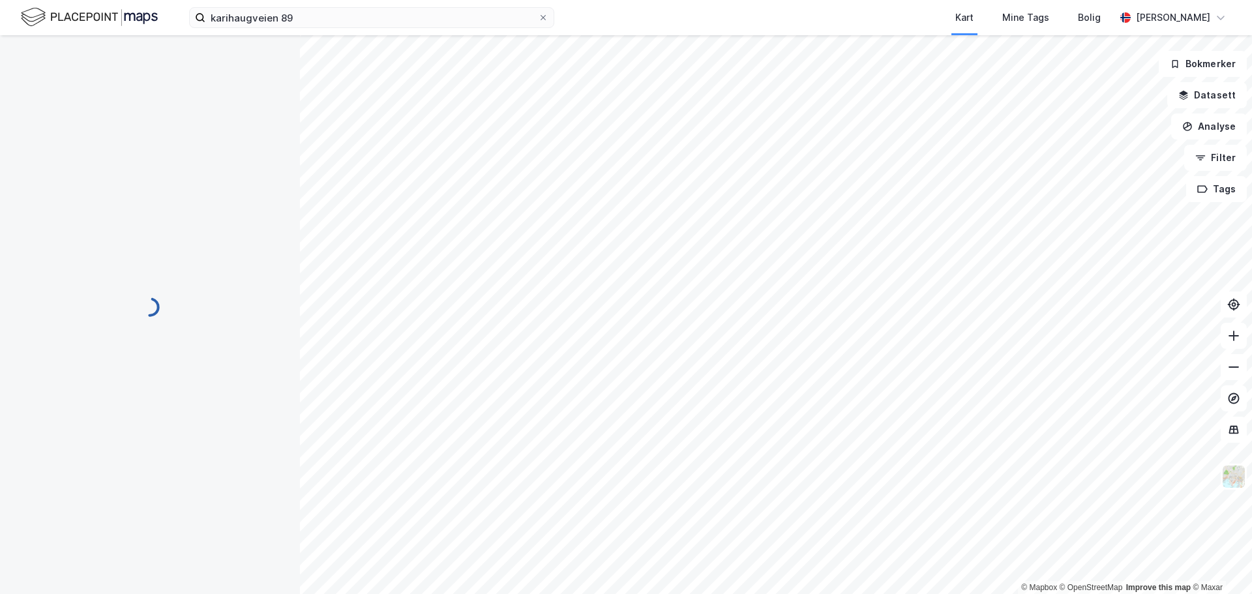
scroll to position [416, 0]
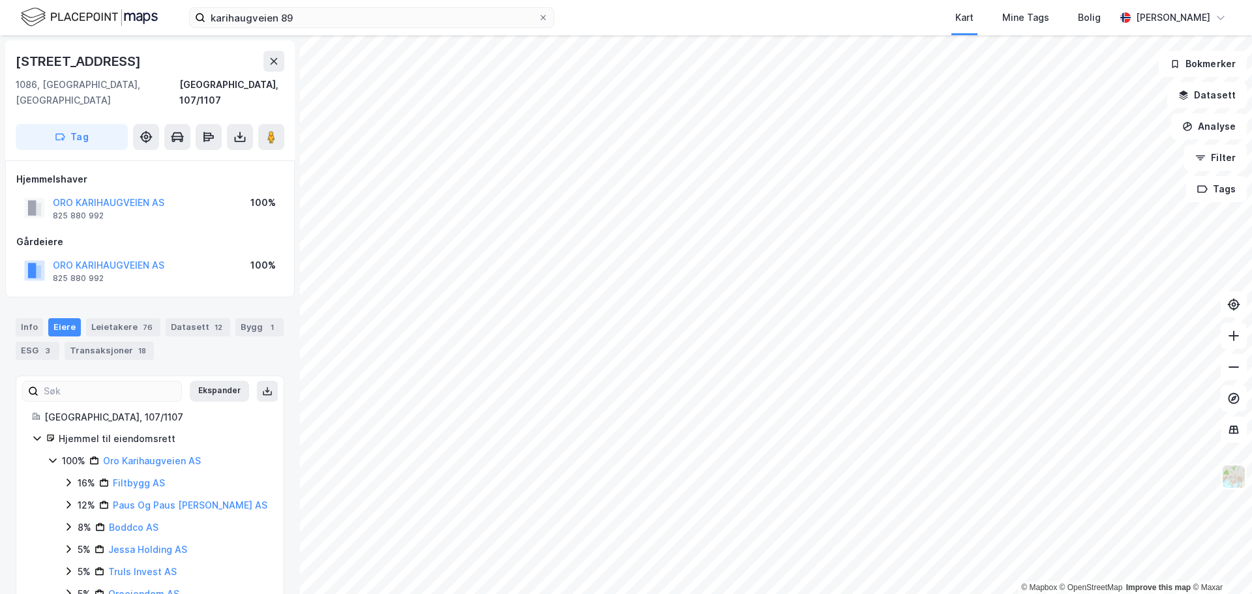
click at [51, 455] on icon at bounding box center [53, 460] width 10 height 10
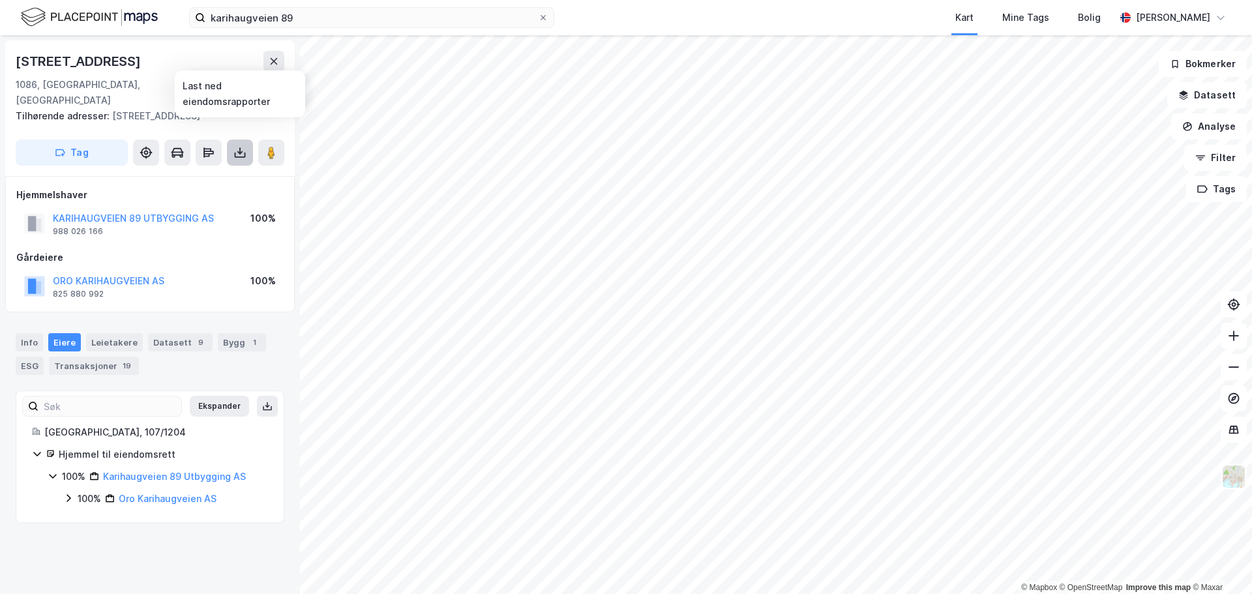
click at [241, 146] on icon at bounding box center [239, 152] width 13 height 13
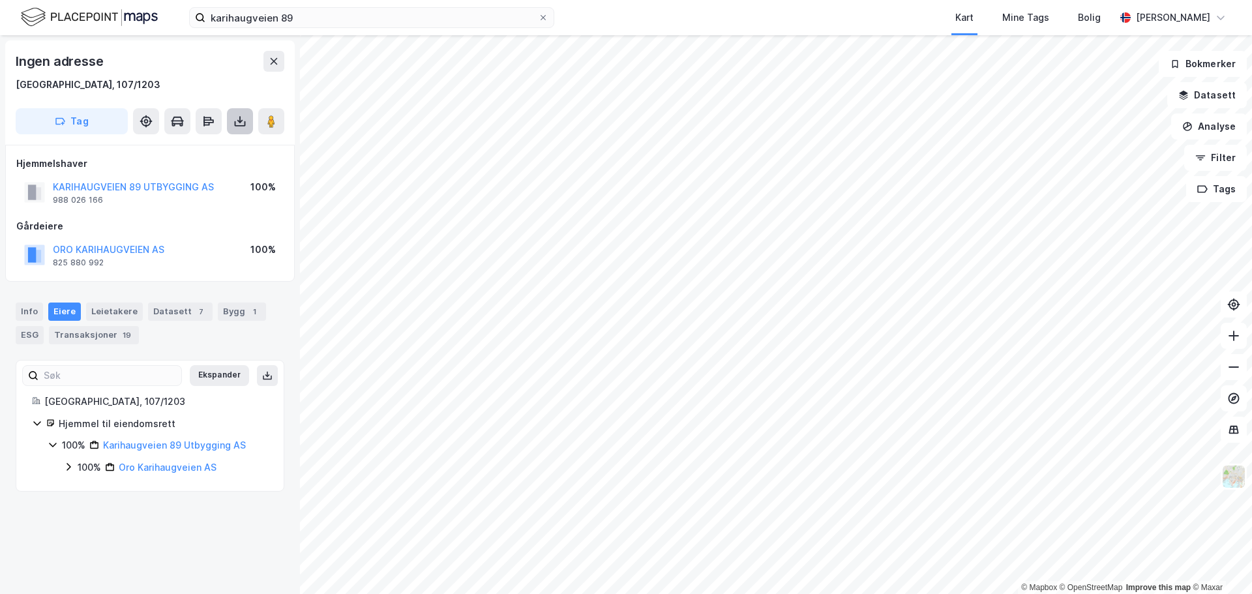
click at [242, 115] on icon at bounding box center [239, 121] width 13 height 13
click at [183, 146] on div "Last ned grunnbok" at bounding box center [176, 147] width 76 height 10
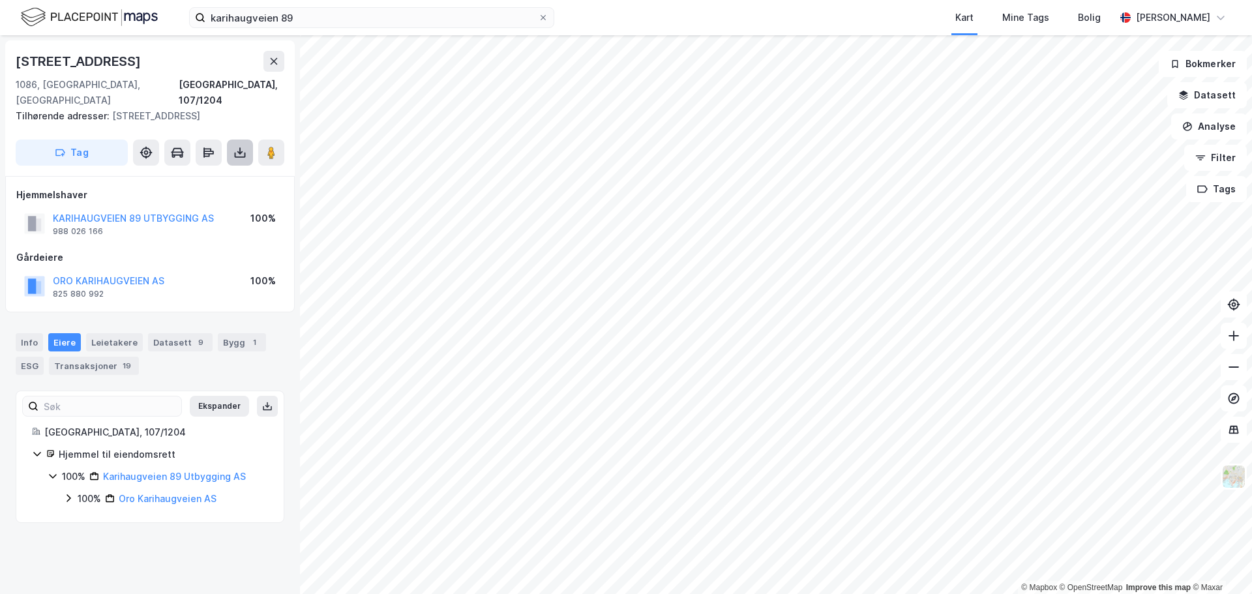
click at [244, 146] on icon at bounding box center [239, 152] width 13 height 13
click at [173, 173] on div "Last ned grunnbok" at bounding box center [176, 178] width 76 height 10
